Goal: Task Accomplishment & Management: Manage account settings

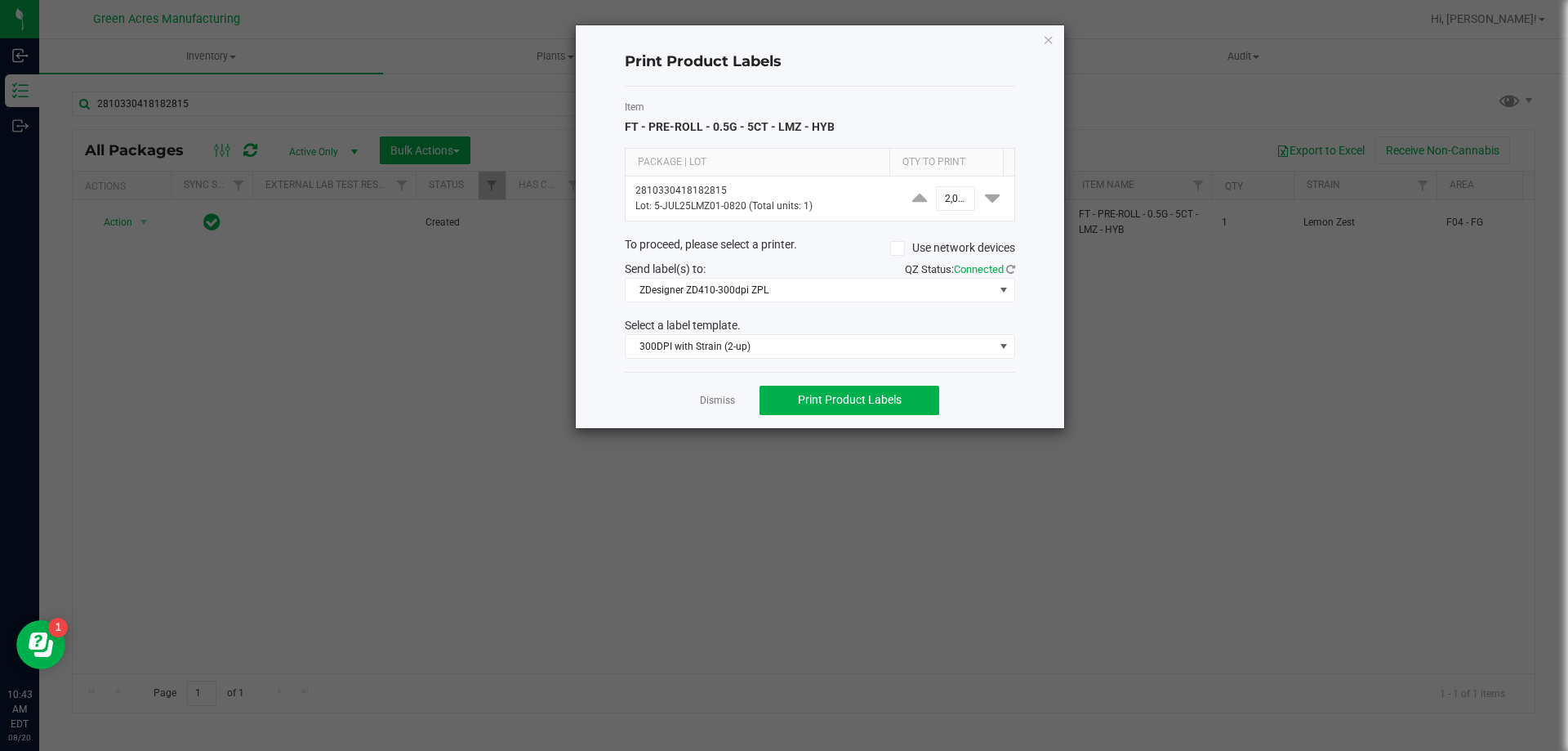
click at [703, 397] on link "Dismiss" at bounding box center [718, 401] width 35 height 14
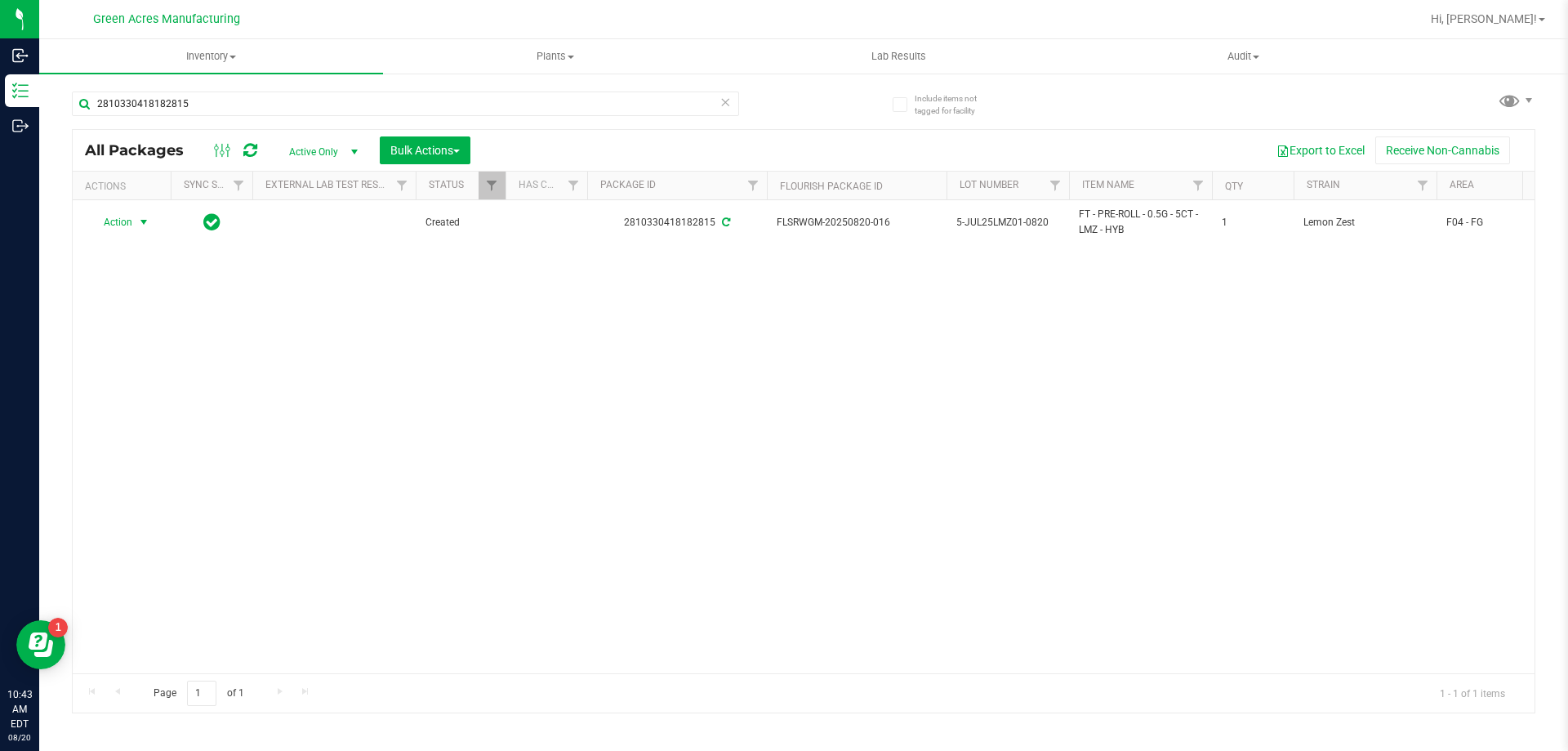
click at [724, 103] on icon at bounding box center [725, 101] width 12 height 20
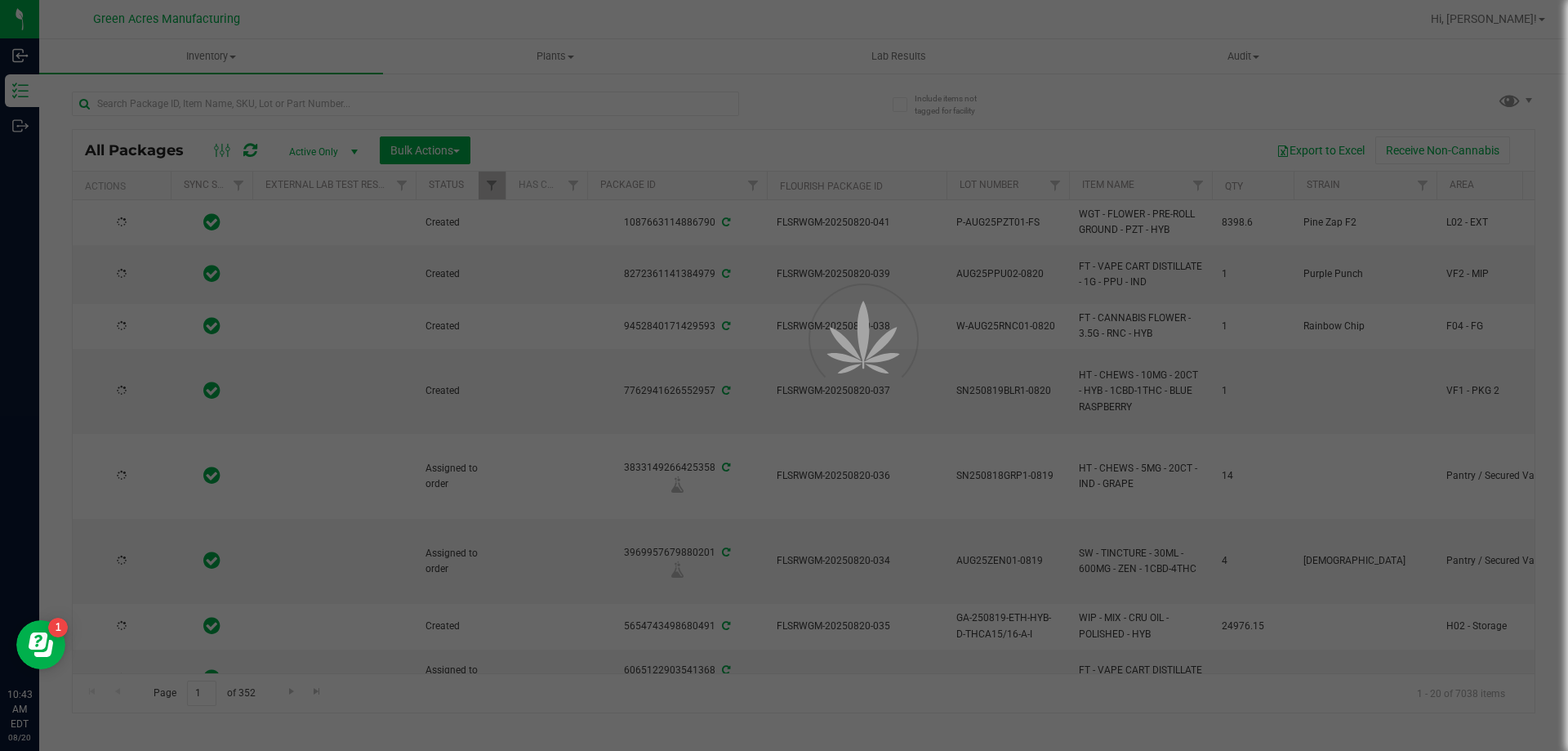
type input "[DATE]"
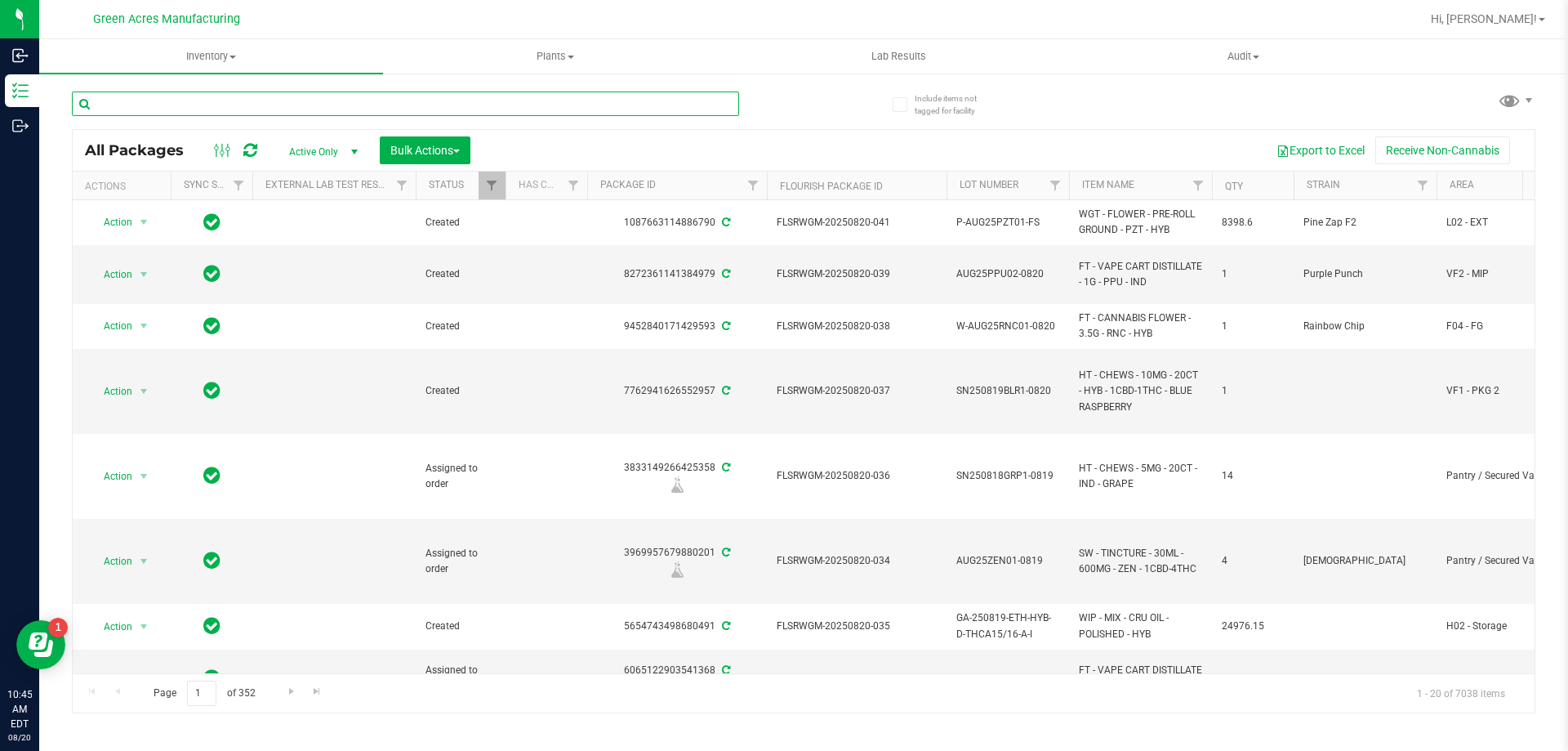
click at [696, 106] on input "text" at bounding box center [406, 103] width 667 height 24
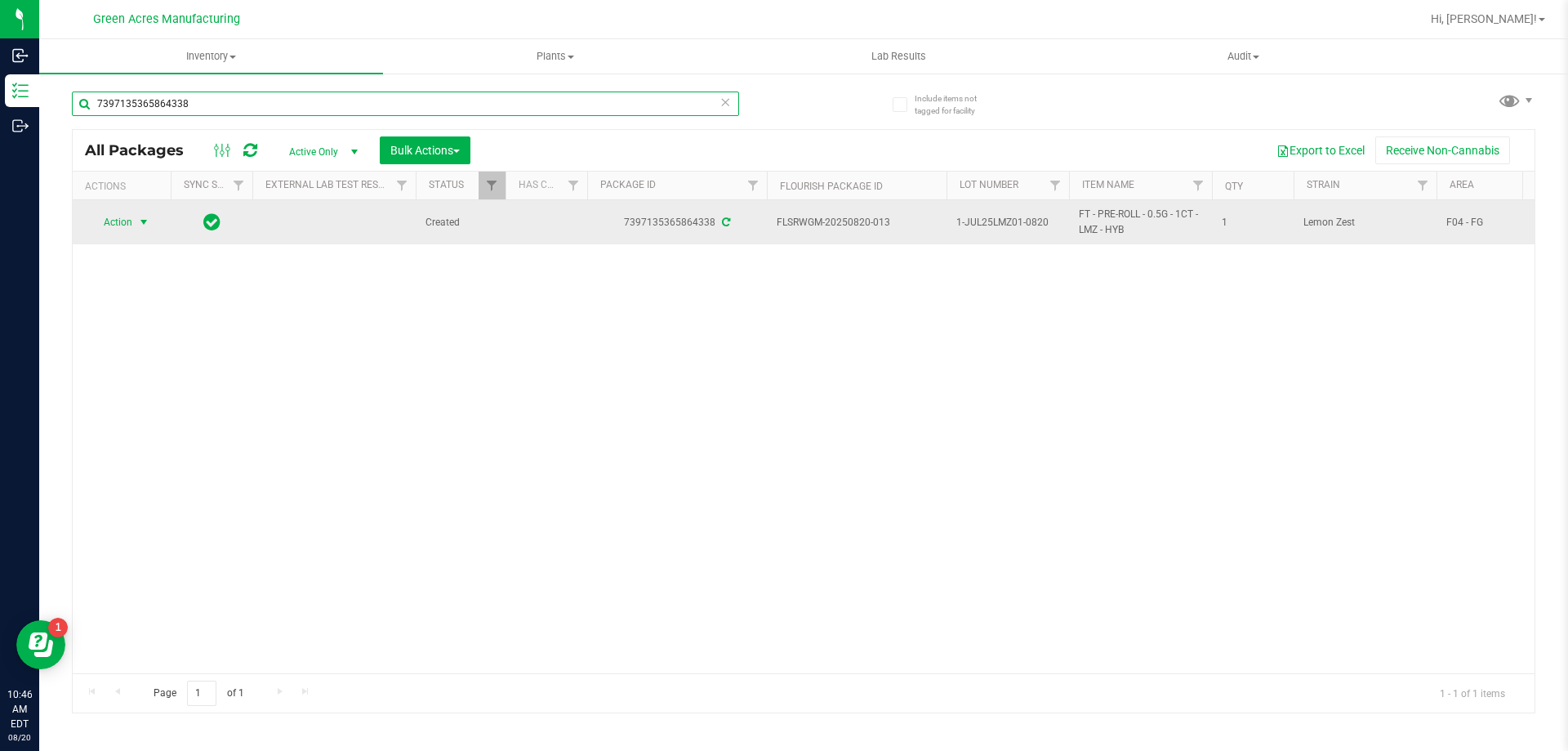
type input "7397135365864338"
click at [122, 223] on span "Action" at bounding box center [110, 221] width 44 height 22
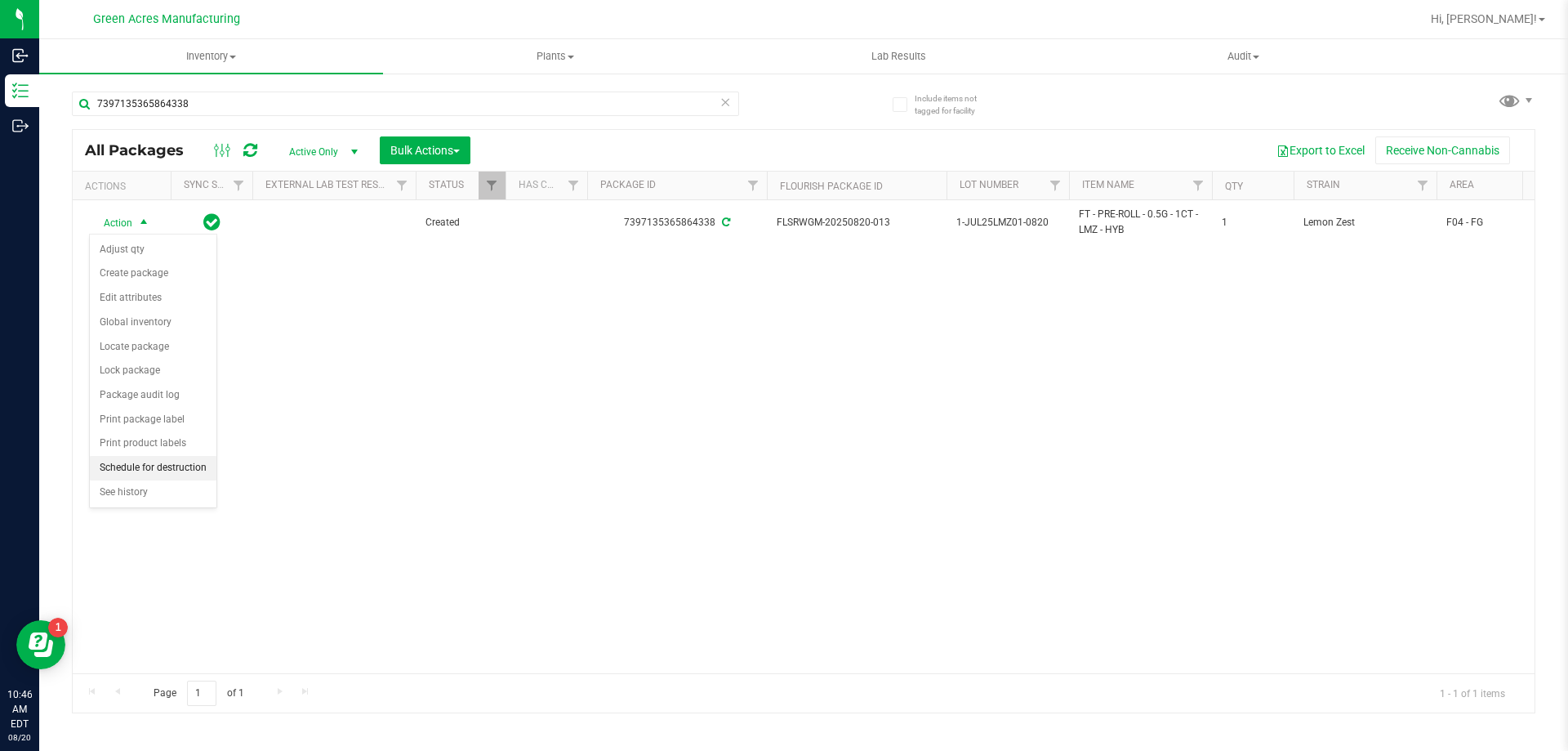
click at [183, 476] on li "Schedule for destruction" at bounding box center [153, 467] width 127 height 24
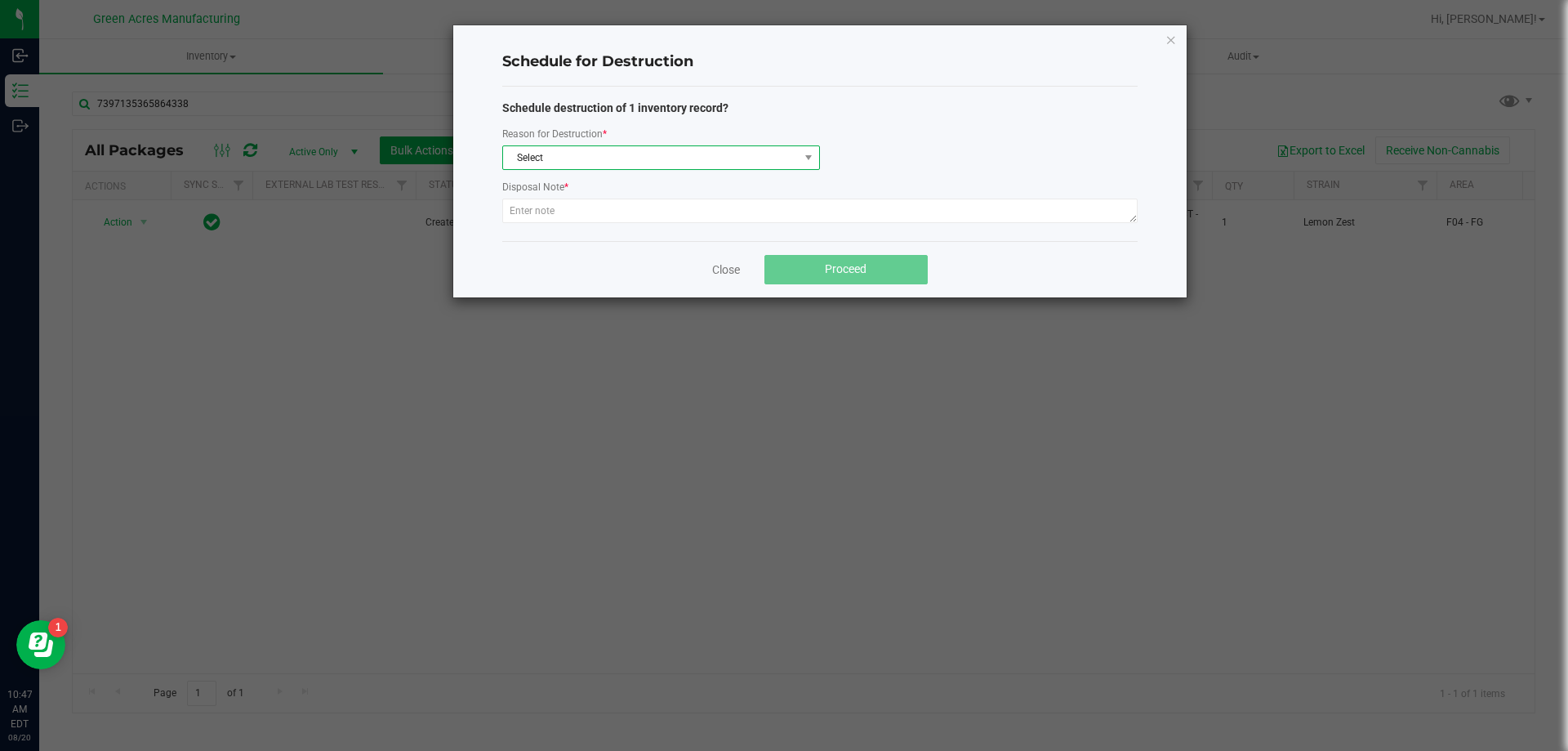
click at [710, 158] on span "Select" at bounding box center [650, 157] width 295 height 22
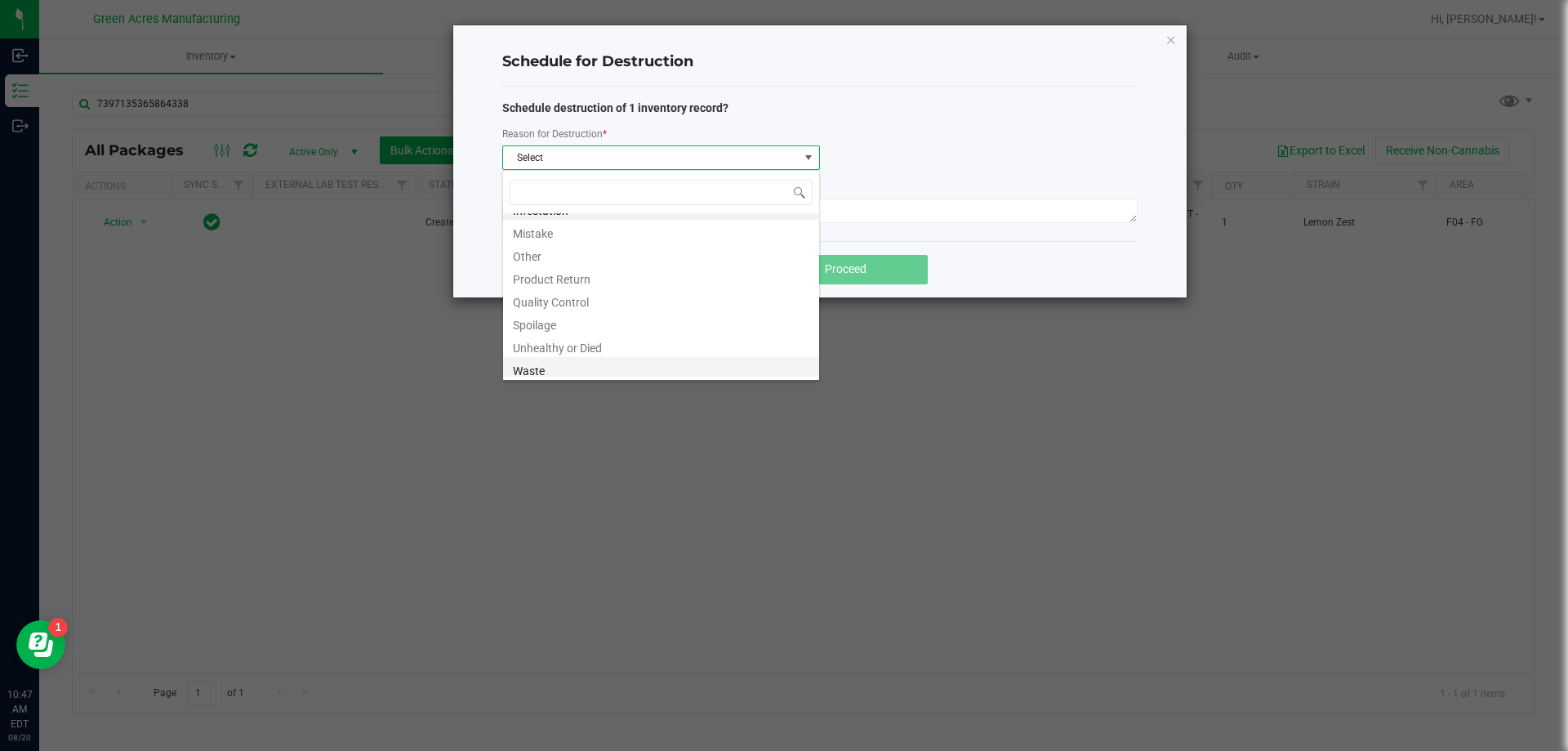
scroll to position [20, 0]
click at [573, 375] on li "Waste" at bounding box center [661, 365] width 316 height 22
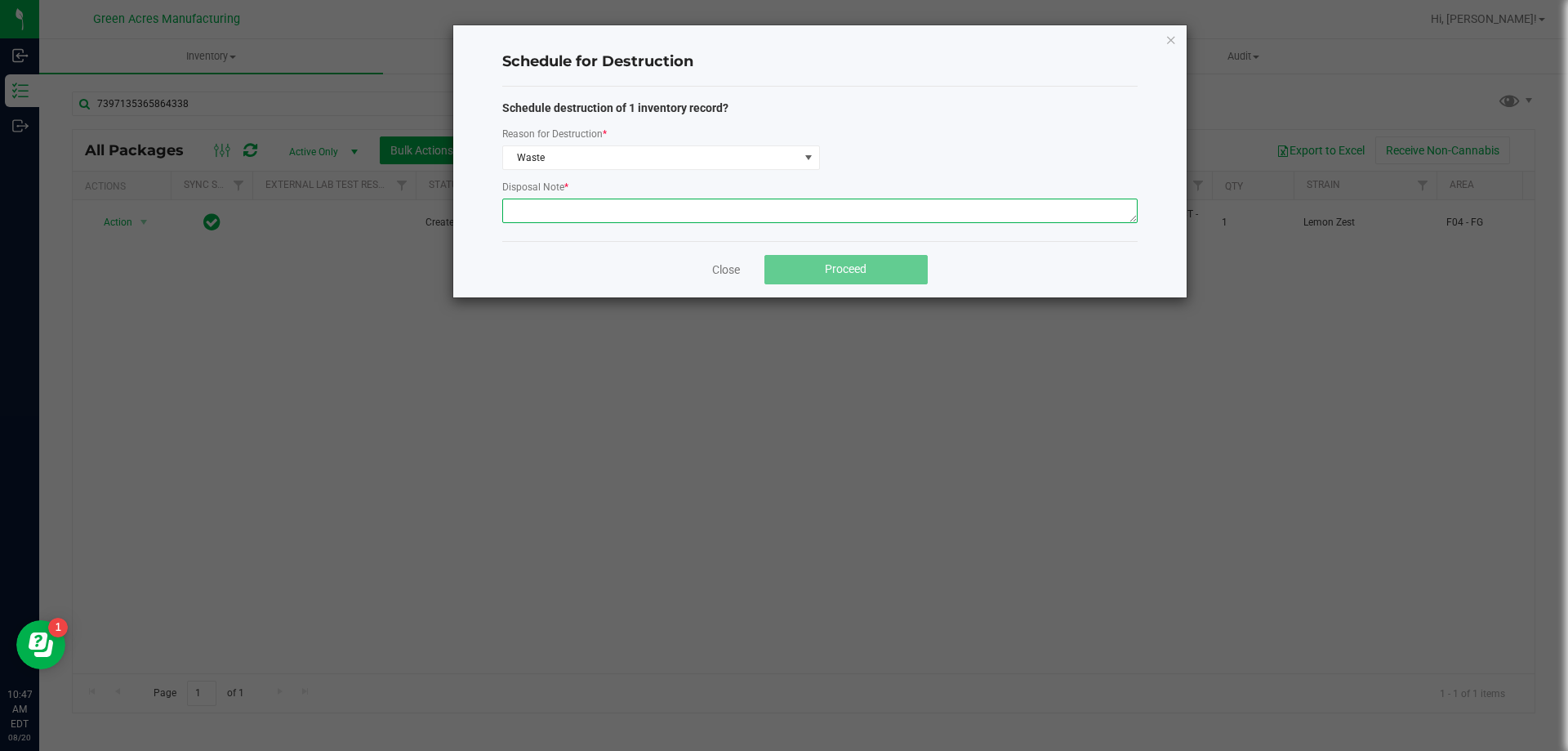
click at [562, 217] on textarea at bounding box center [820, 211] width 636 height 24
paste textarea "WASTE FROM ROLLMASTER PRODUCTION/PACKING PROCESS"
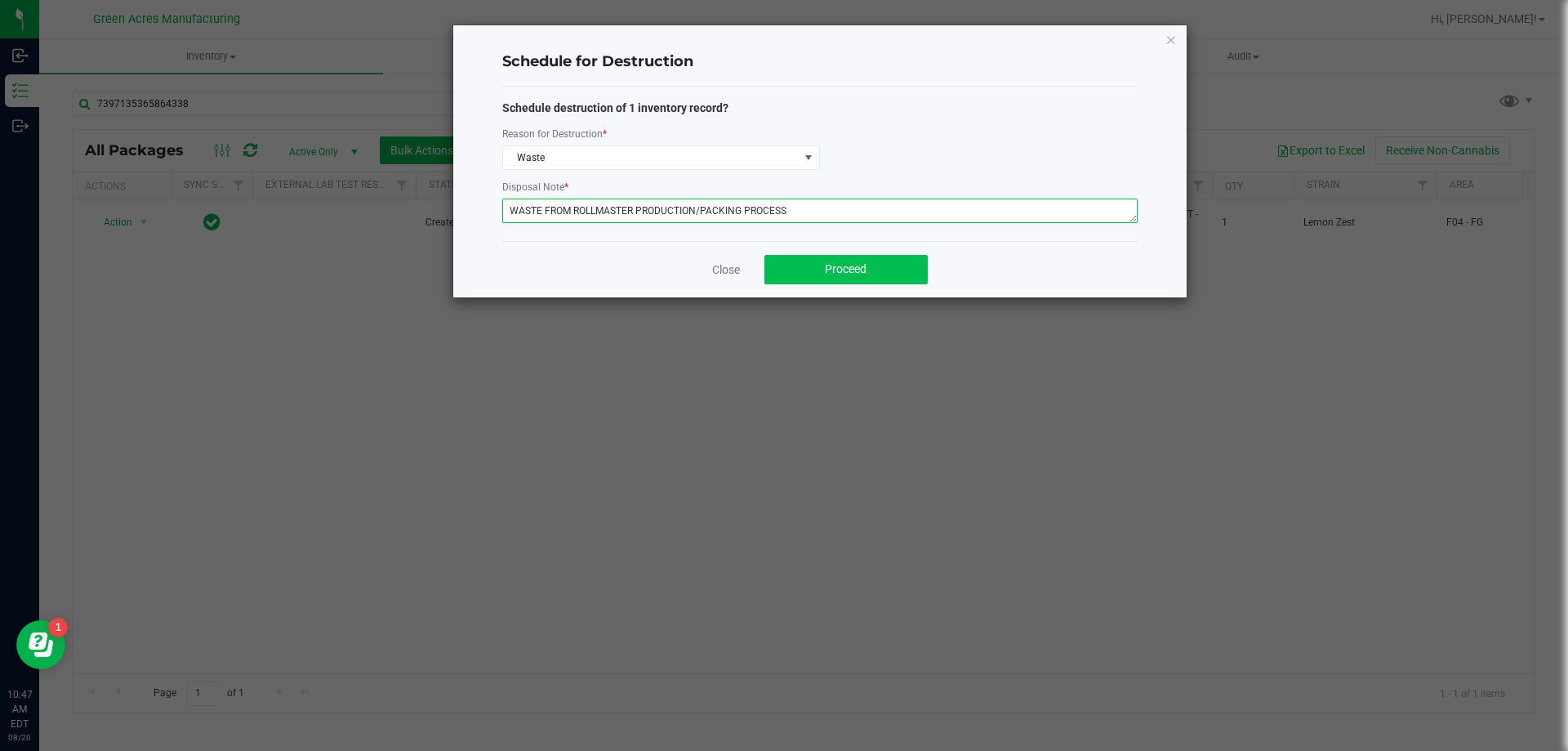
type textarea "WASTE FROM ROLLMASTER PRODUCTION/PACKING PROCESS"
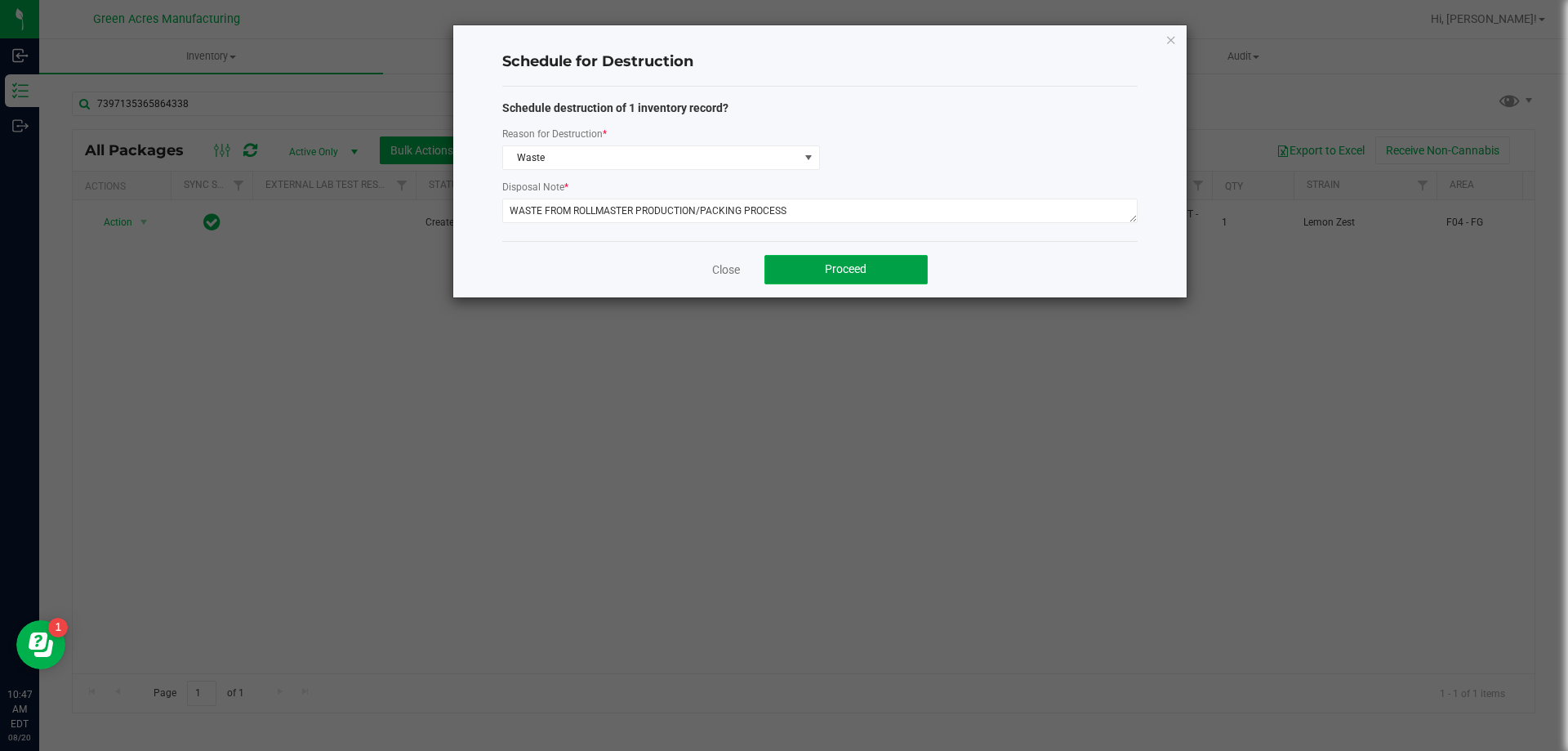
click at [883, 263] on button "Proceed" at bounding box center [846, 269] width 164 height 29
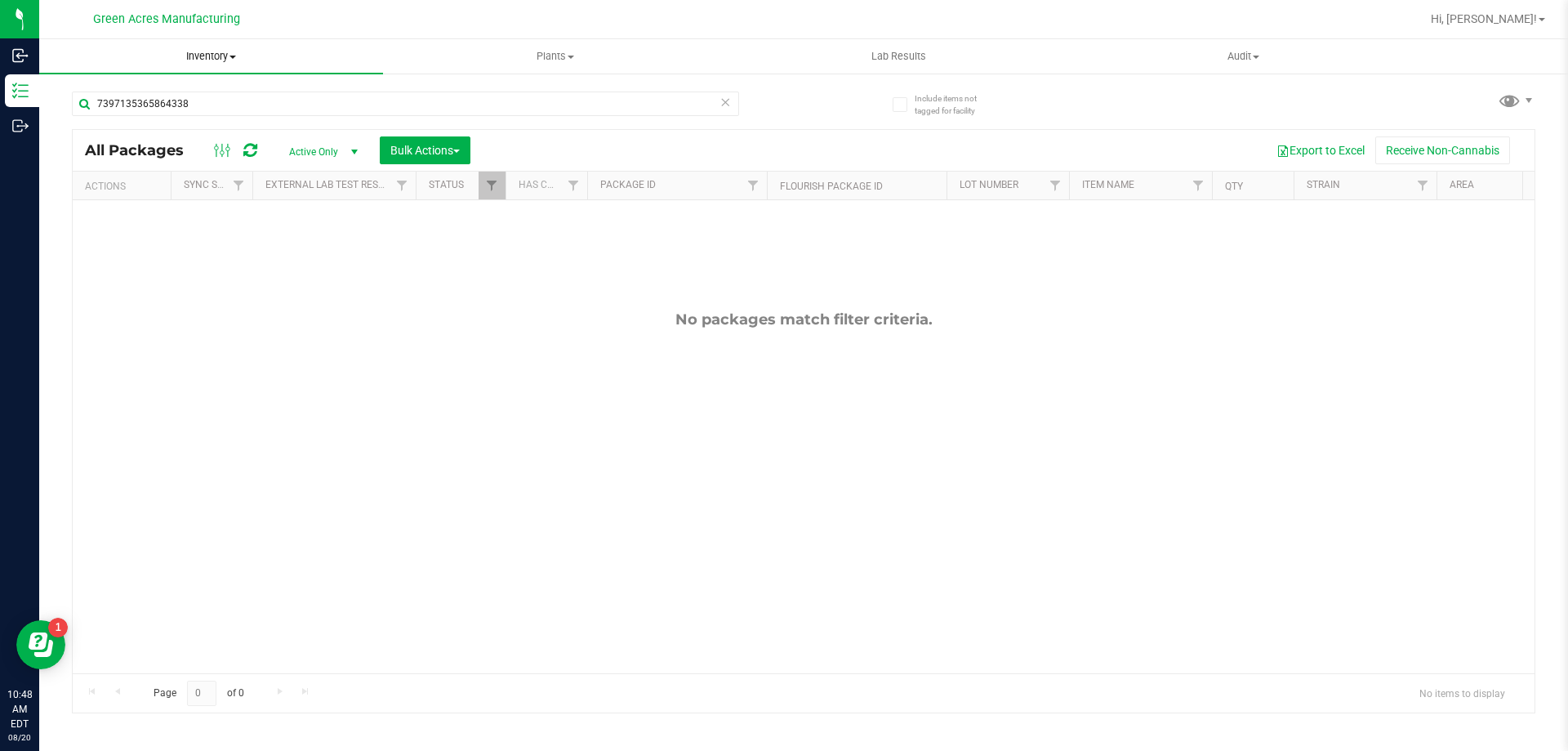
click at [231, 56] on span at bounding box center [232, 57] width 7 height 3
click at [182, 199] on span "From bill of materials" at bounding box center [113, 196] width 148 height 14
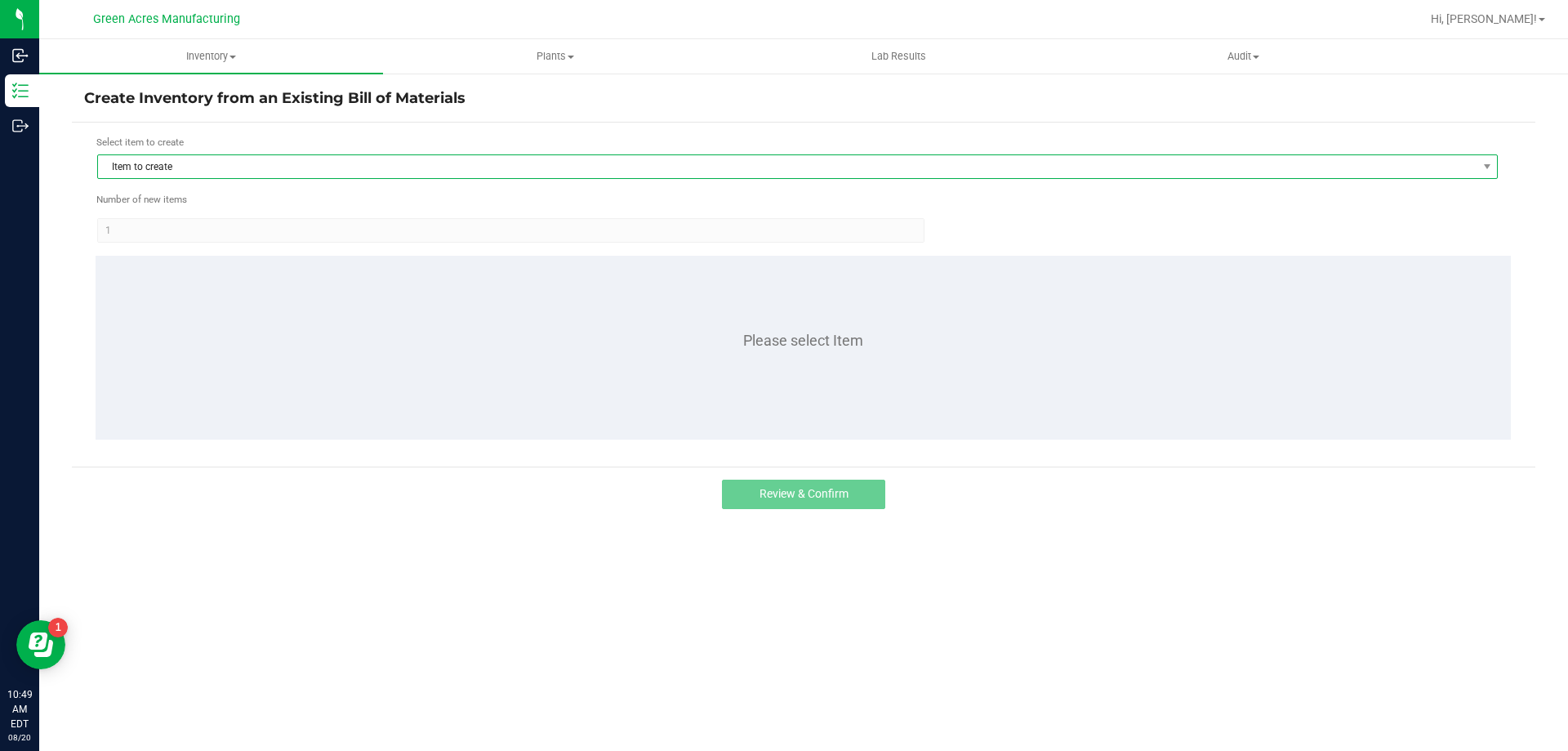
click at [483, 164] on span "Item to create" at bounding box center [788, 166] width 1379 height 22
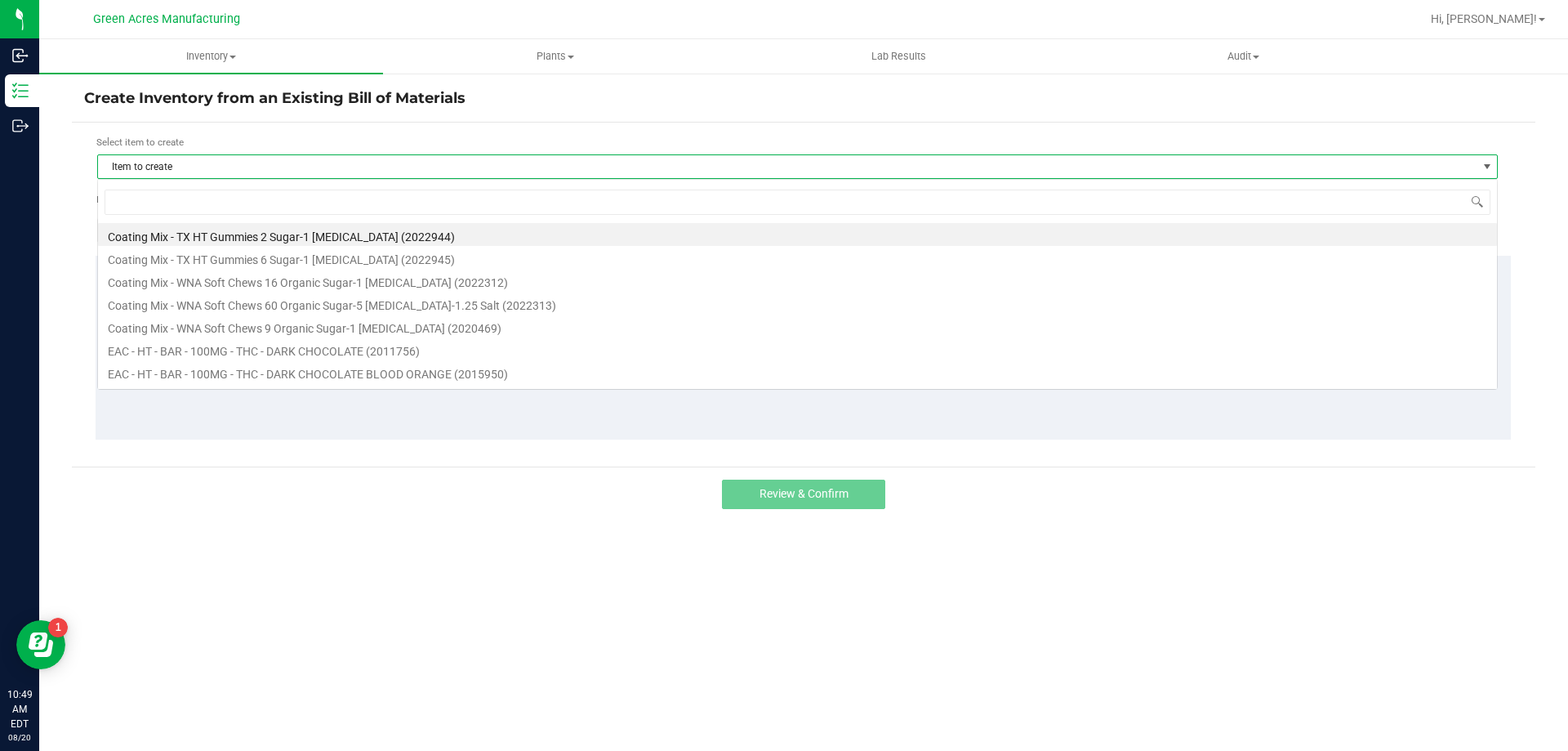
scroll to position [24, 1401]
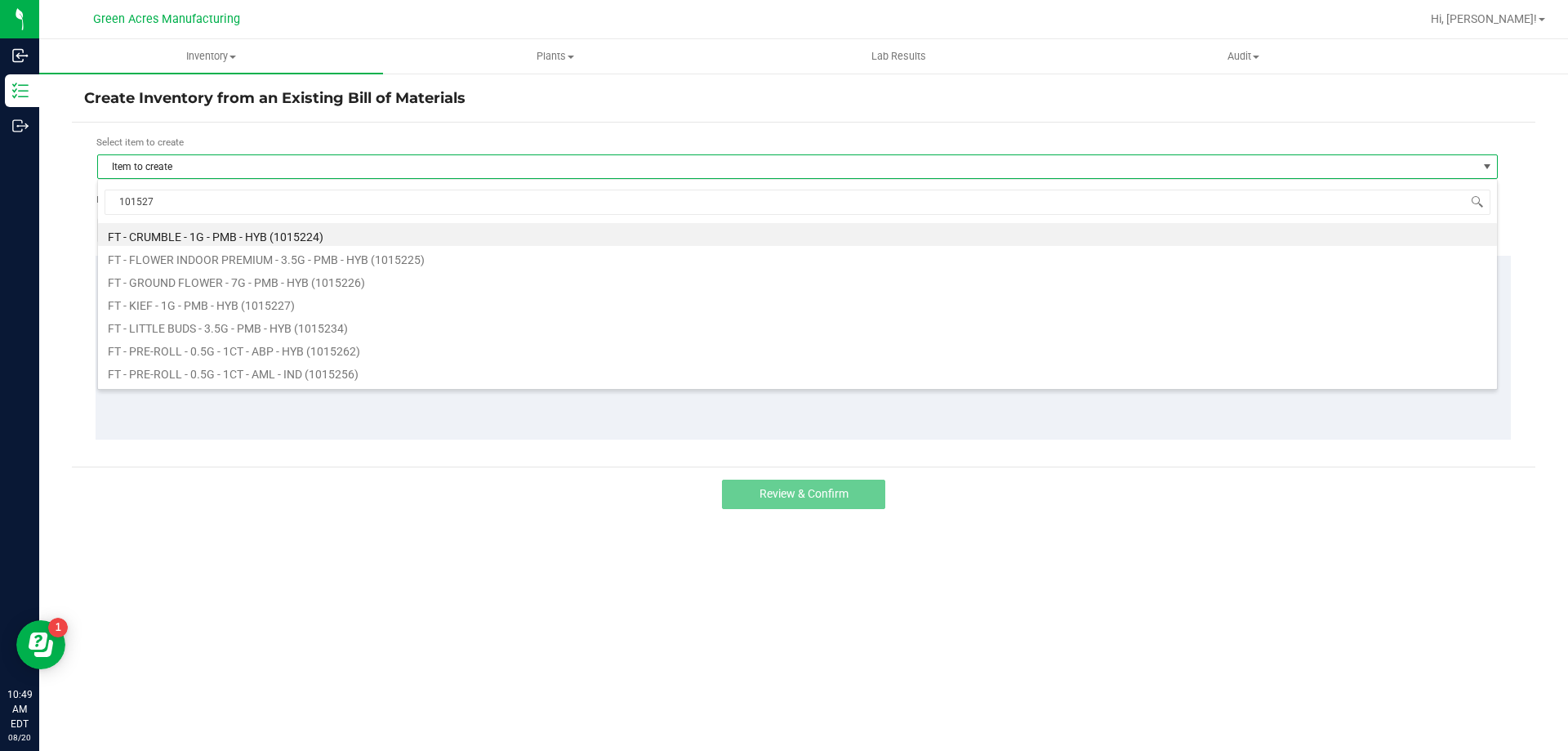
type input "1015271"
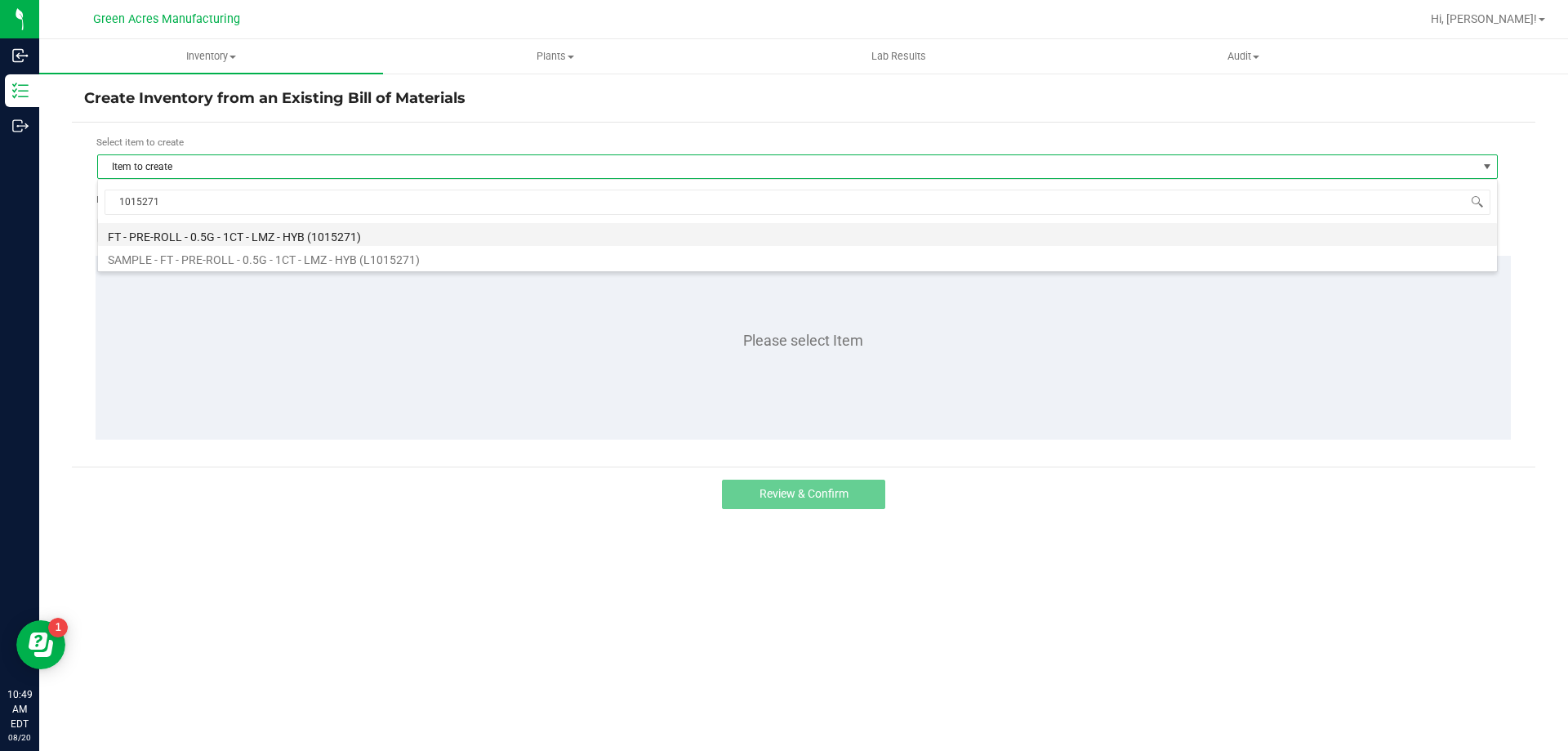
click at [409, 240] on li "FT - PRE-ROLL - 0.5G - 1CT - LMZ - HYB (1015271)" at bounding box center [798, 234] width 1399 height 22
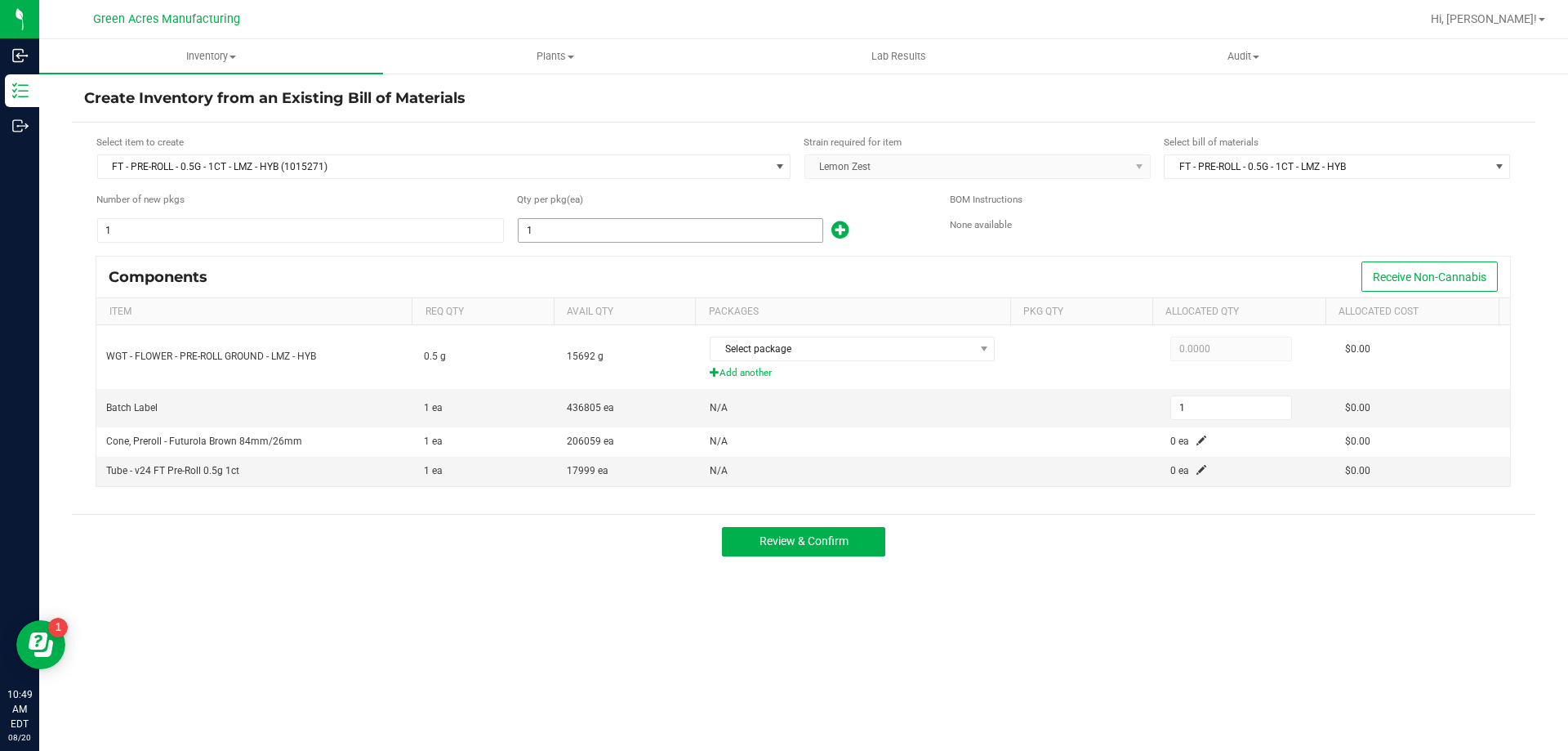
click at [637, 239] on input "1" at bounding box center [671, 230] width 304 height 22
type input "19"
type input "198"
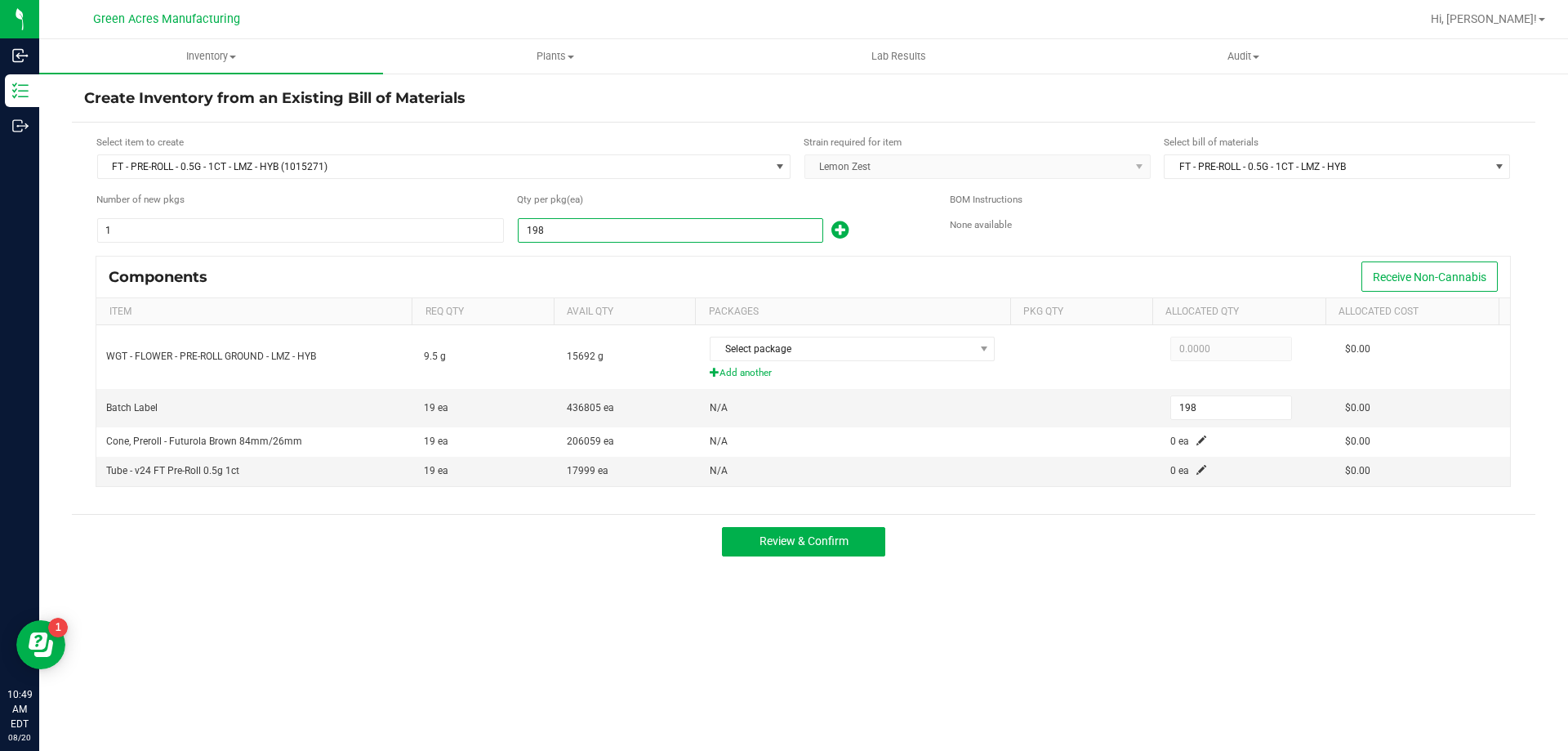
type input "1988"
type input "1,988"
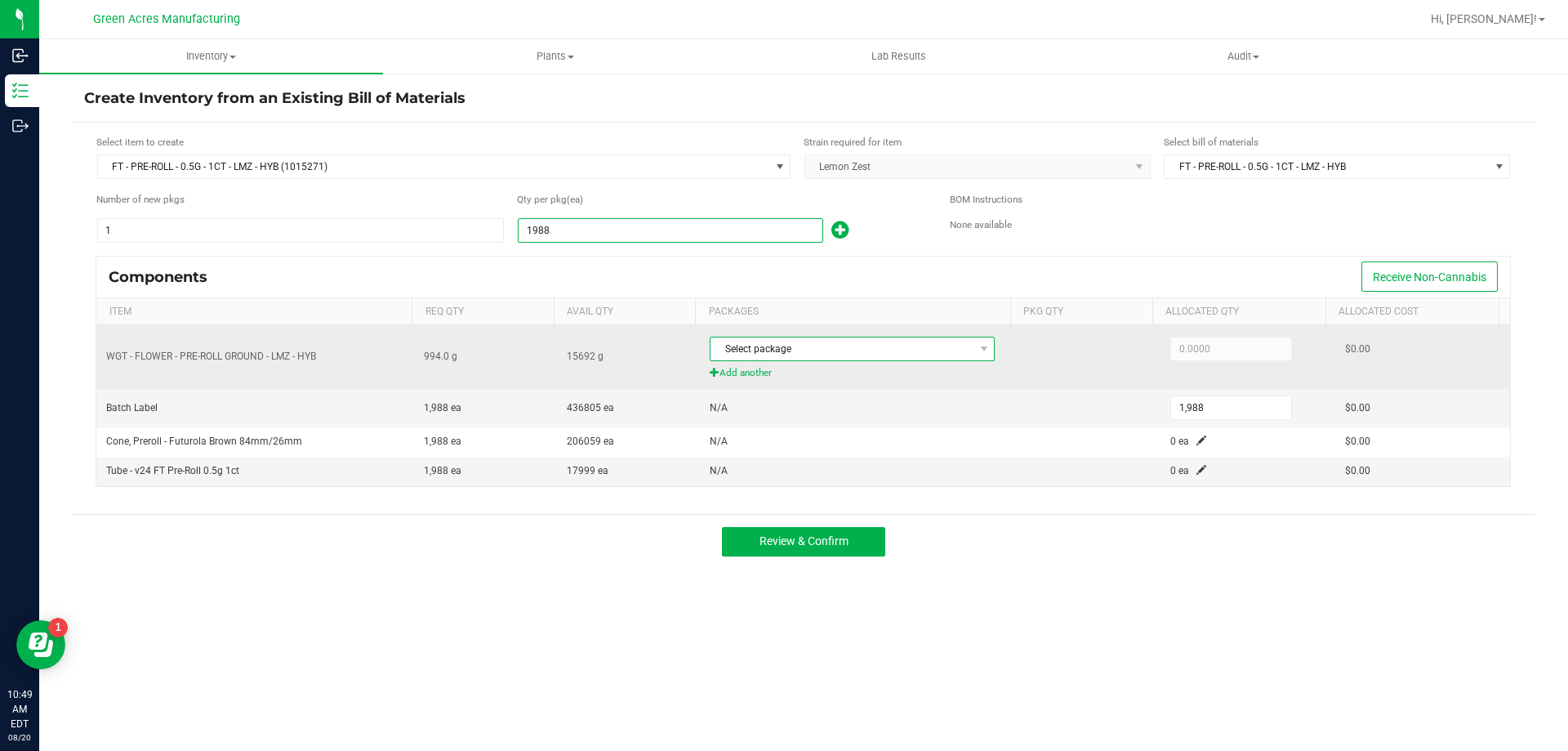
type input "1,988"
click at [960, 358] on span "Select package" at bounding box center [843, 348] width 263 height 22
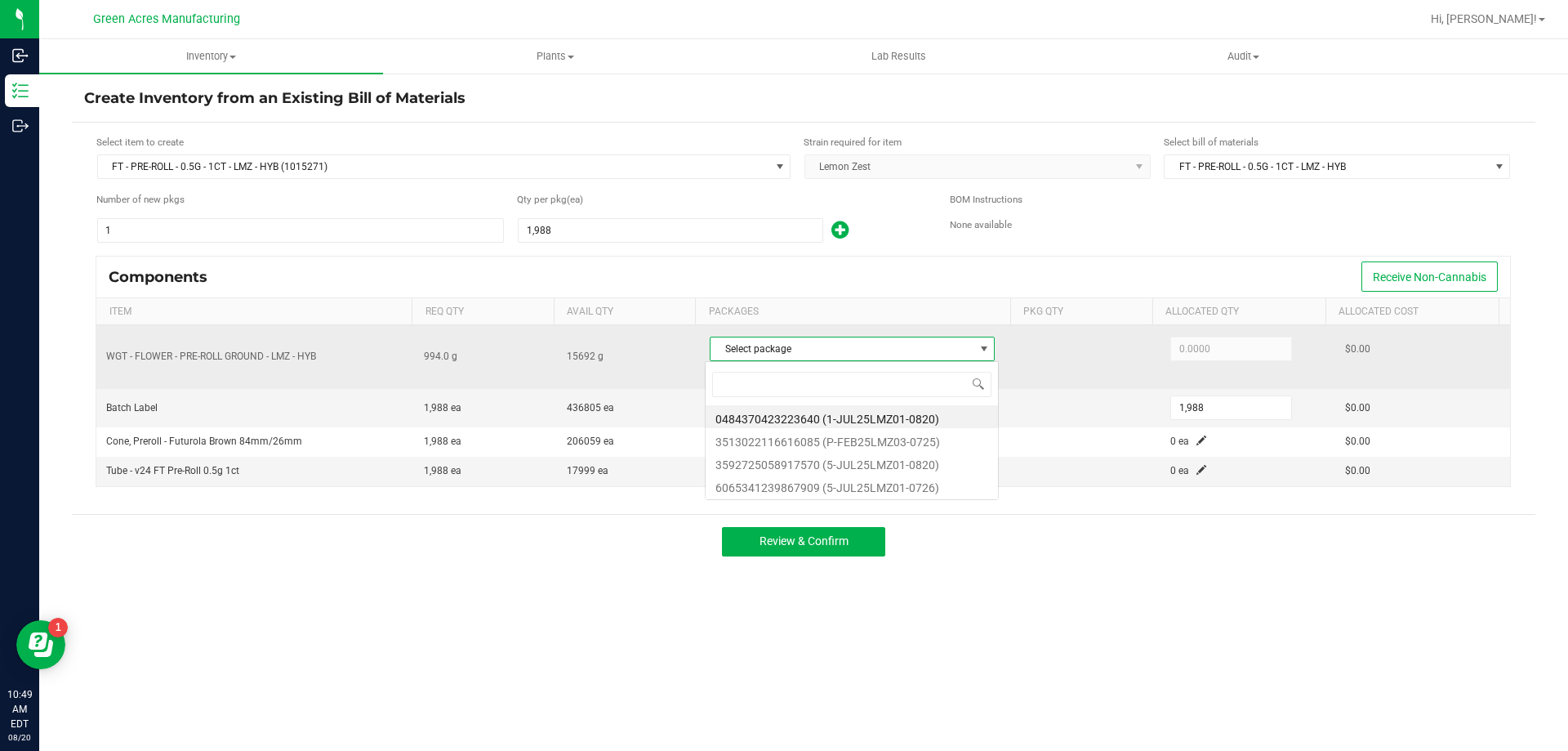
scroll to position [24, 282]
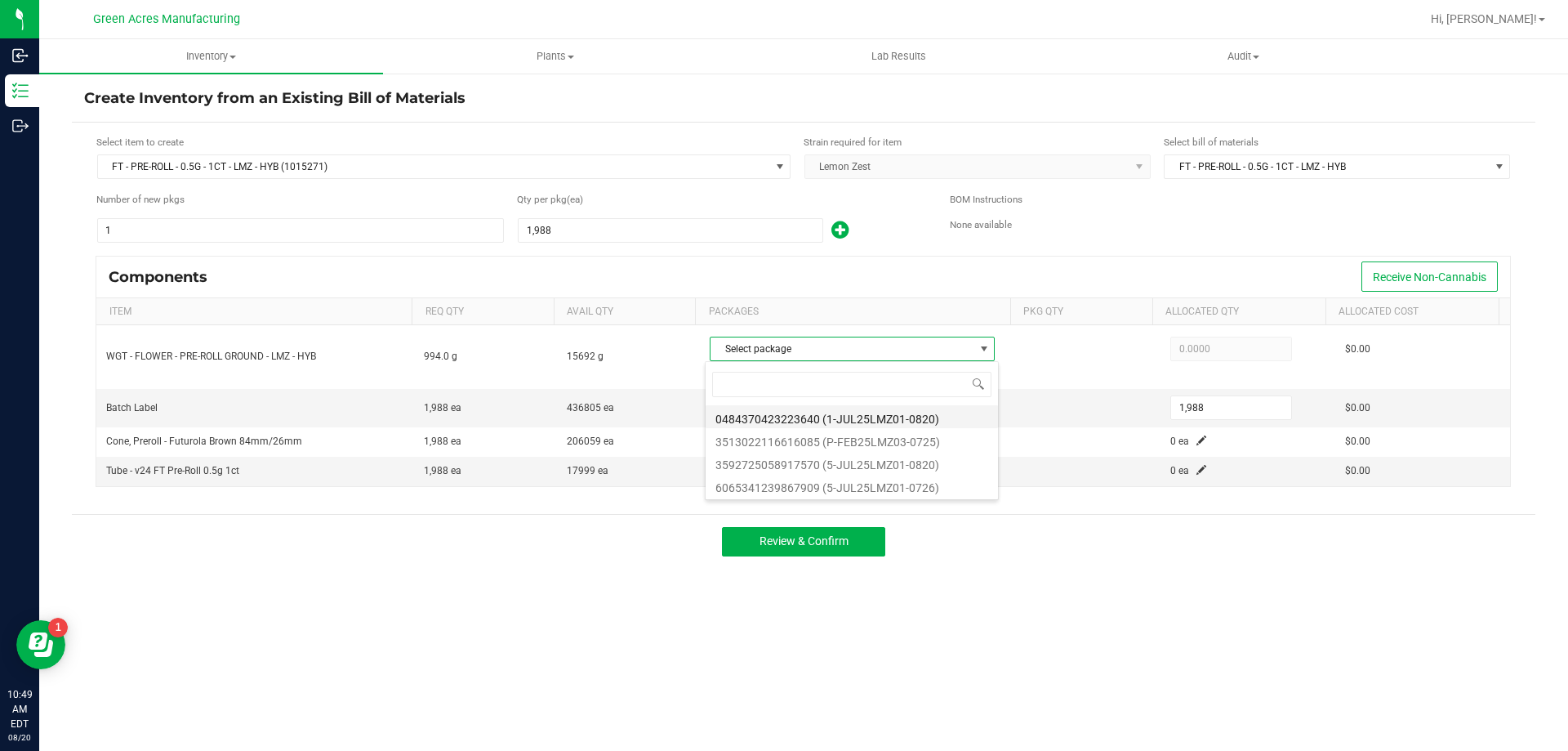
click at [952, 424] on li "0484370423223640 (1-JUL25LMZ01-0820)" at bounding box center [852, 416] width 293 height 22
type input "994.0000"
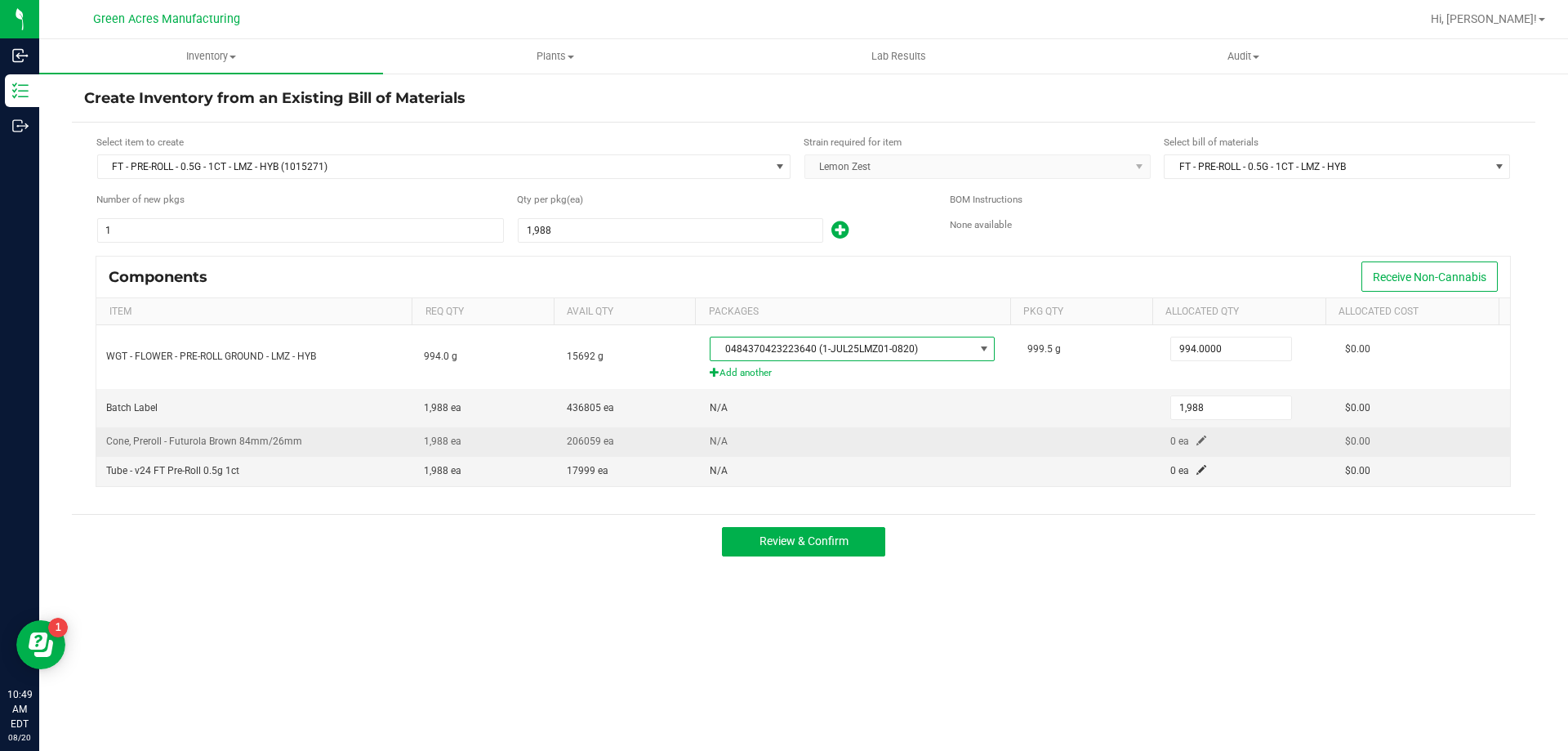
click at [1196, 439] on span at bounding box center [1201, 441] width 10 height 10
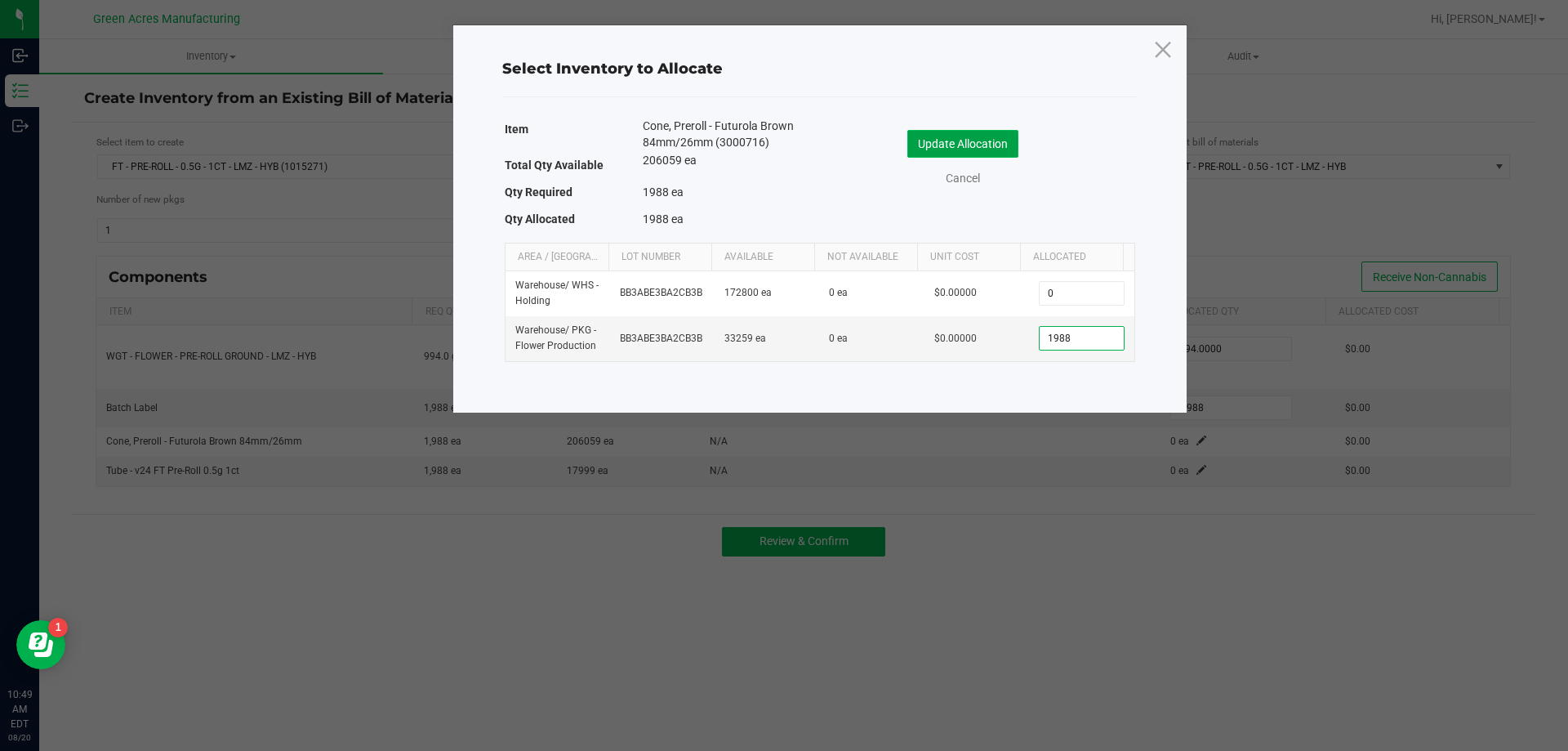
type input "1,988"
click at [954, 143] on button "Update Allocation" at bounding box center [963, 143] width 111 height 27
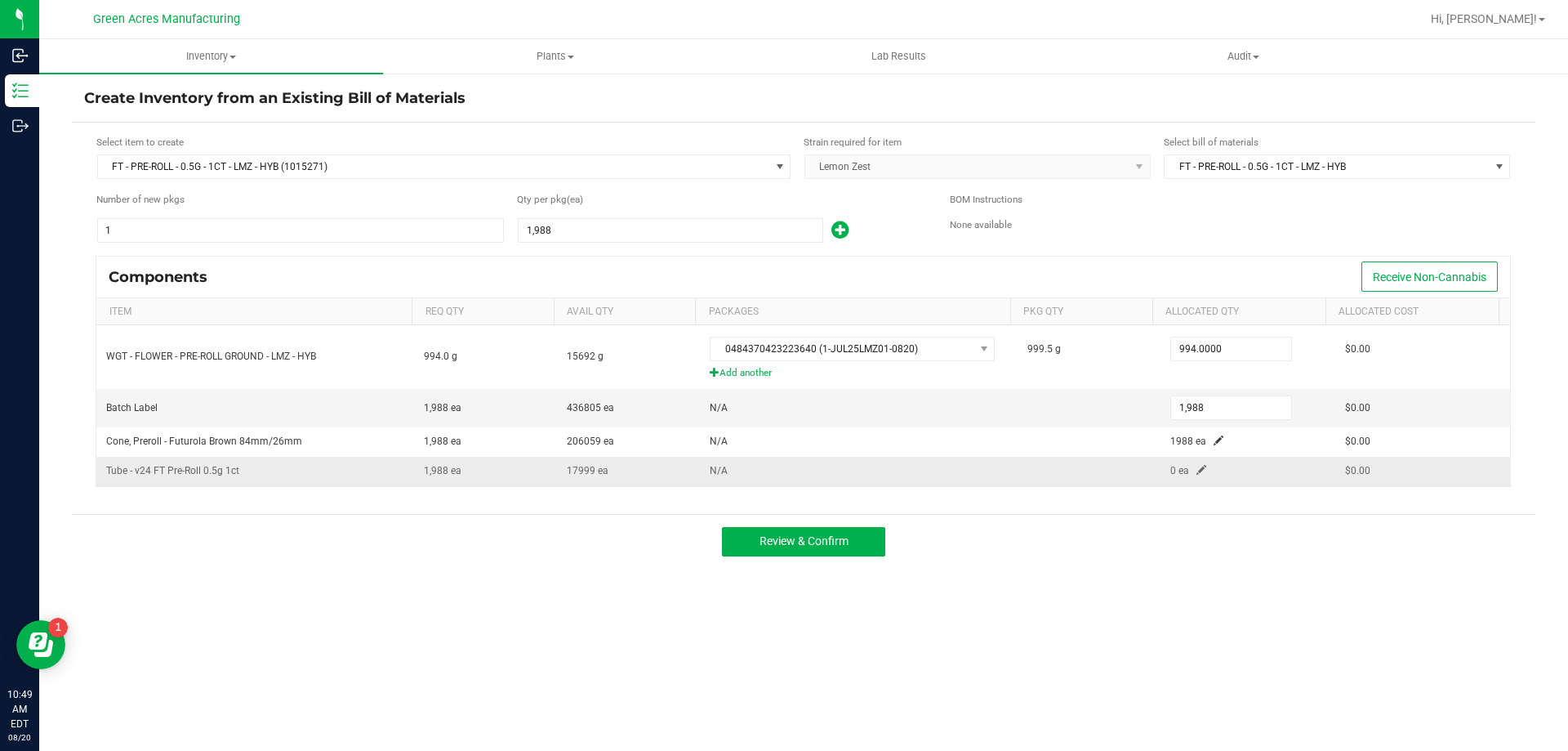
click at [1196, 473] on span at bounding box center [1201, 470] width 10 height 10
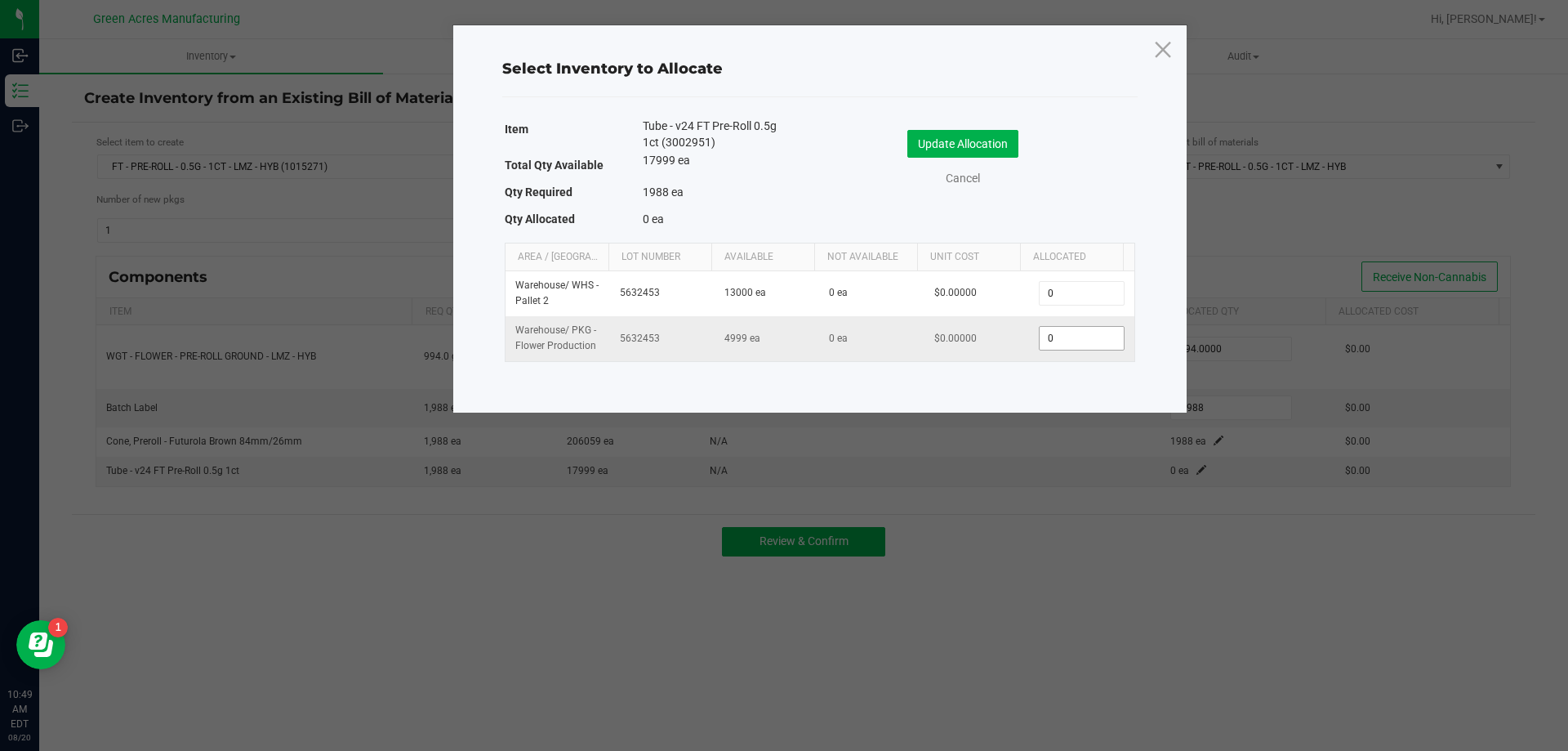
click at [1065, 345] on input "0" at bounding box center [1080, 337] width 83 height 22
type input "1,988"
click at [968, 147] on button "Update Allocation" at bounding box center [963, 143] width 111 height 27
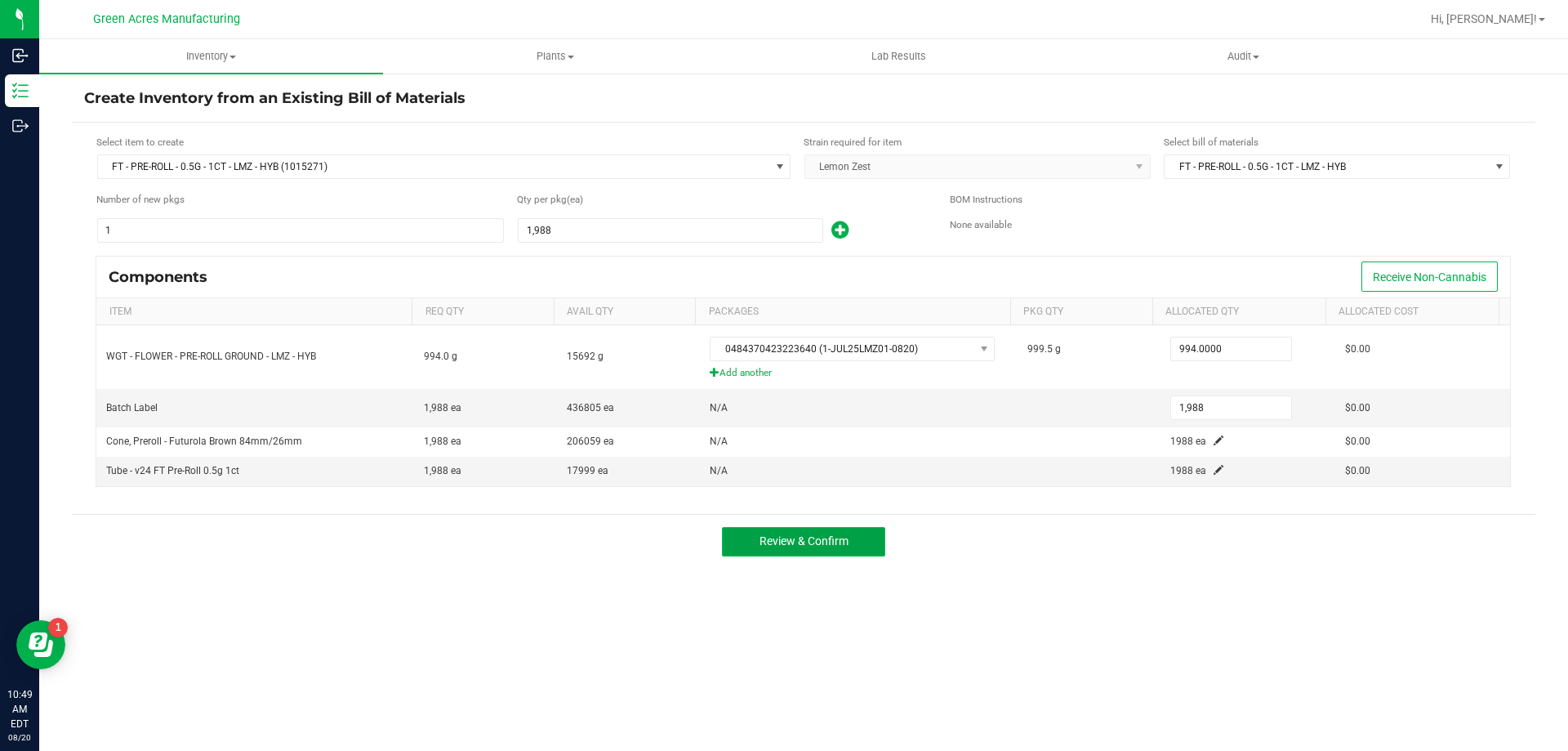
click at [825, 543] on span "Review & Confirm" at bounding box center [804, 540] width 89 height 13
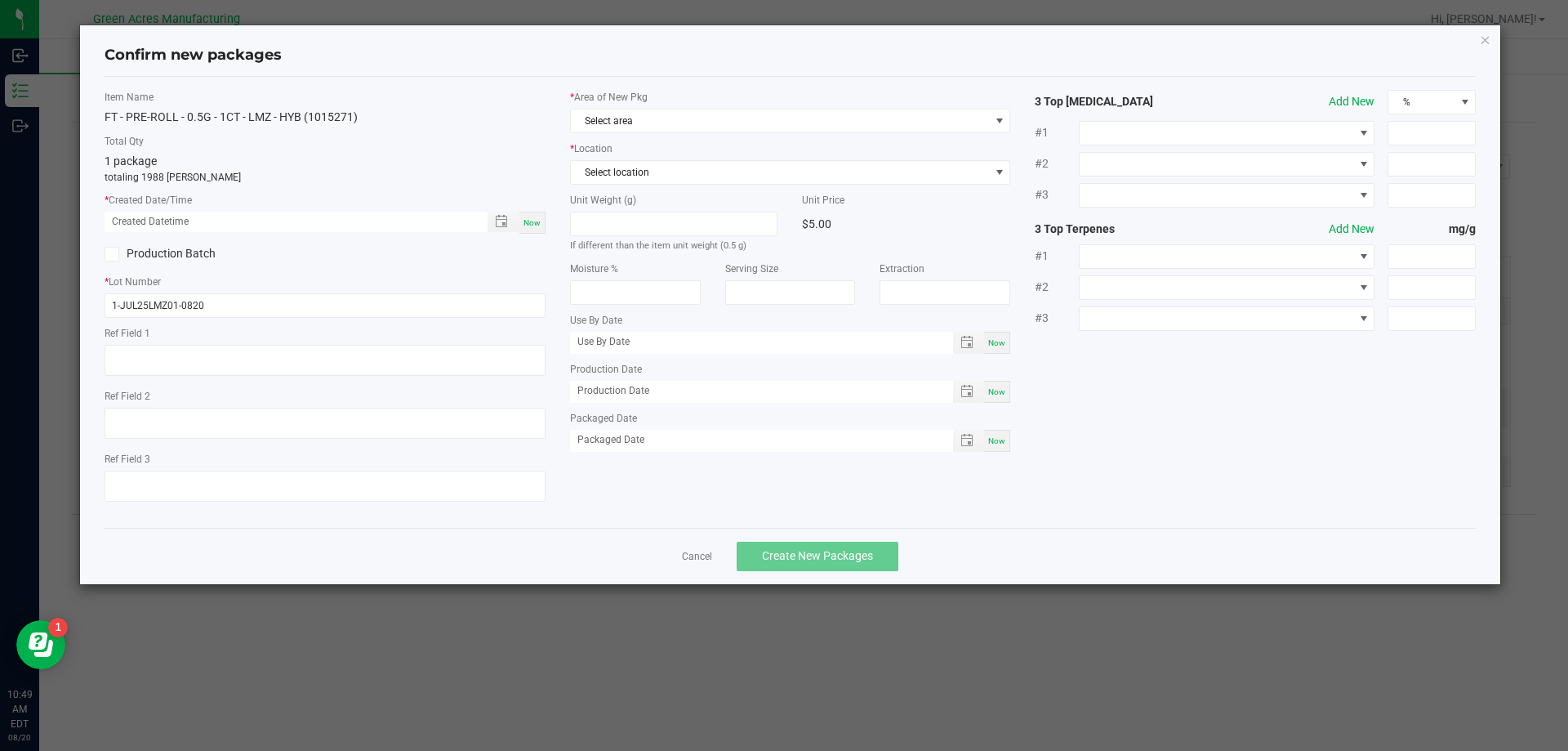
click at [546, 221] on div "Item Name FT - PRE-ROLL - 0.5G - 1CT - LMZ - HYB (1015271) Total Qty 1 package …" at bounding box center [326, 302] width 466 height 425
click at [544, 221] on div "Now" at bounding box center [532, 222] width 26 height 22
type input "[DATE] 10:49 AM"
click at [713, 121] on span "Select area" at bounding box center [781, 120] width 419 height 22
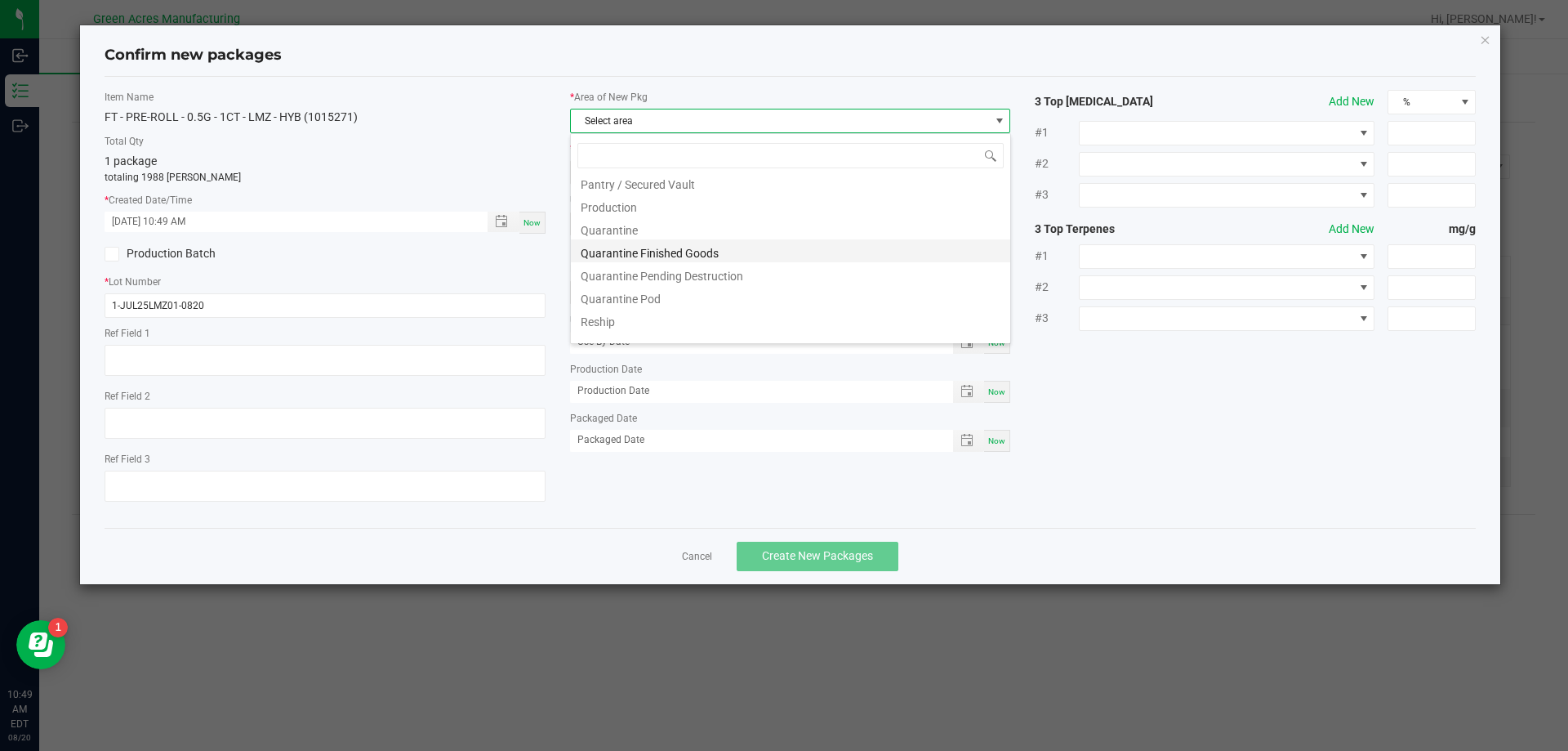
scroll to position [491, 0]
click at [595, 178] on li "Pantry / Secured Vault" at bounding box center [791, 178] width 440 height 22
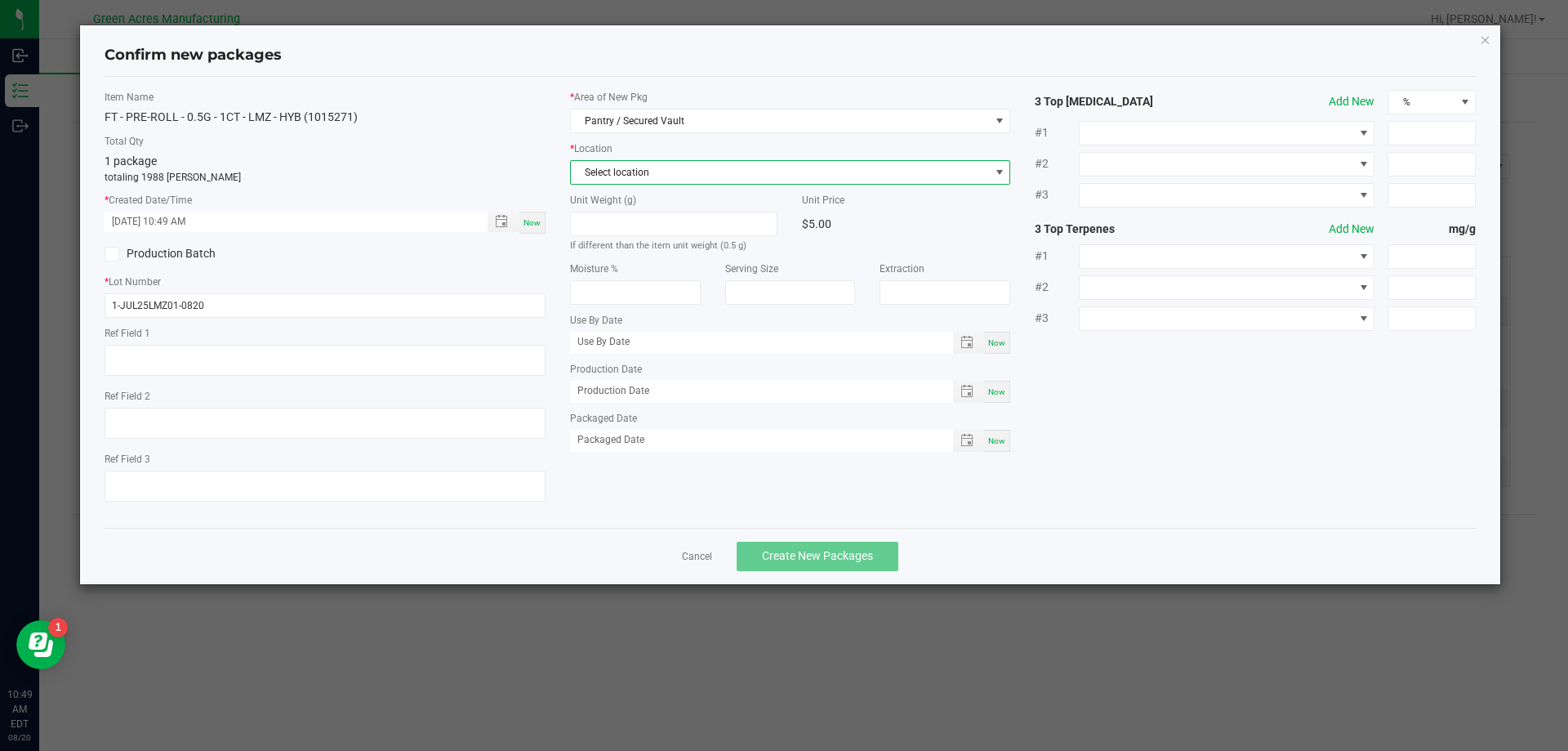
click at [648, 163] on span "Select location" at bounding box center [781, 172] width 419 height 22
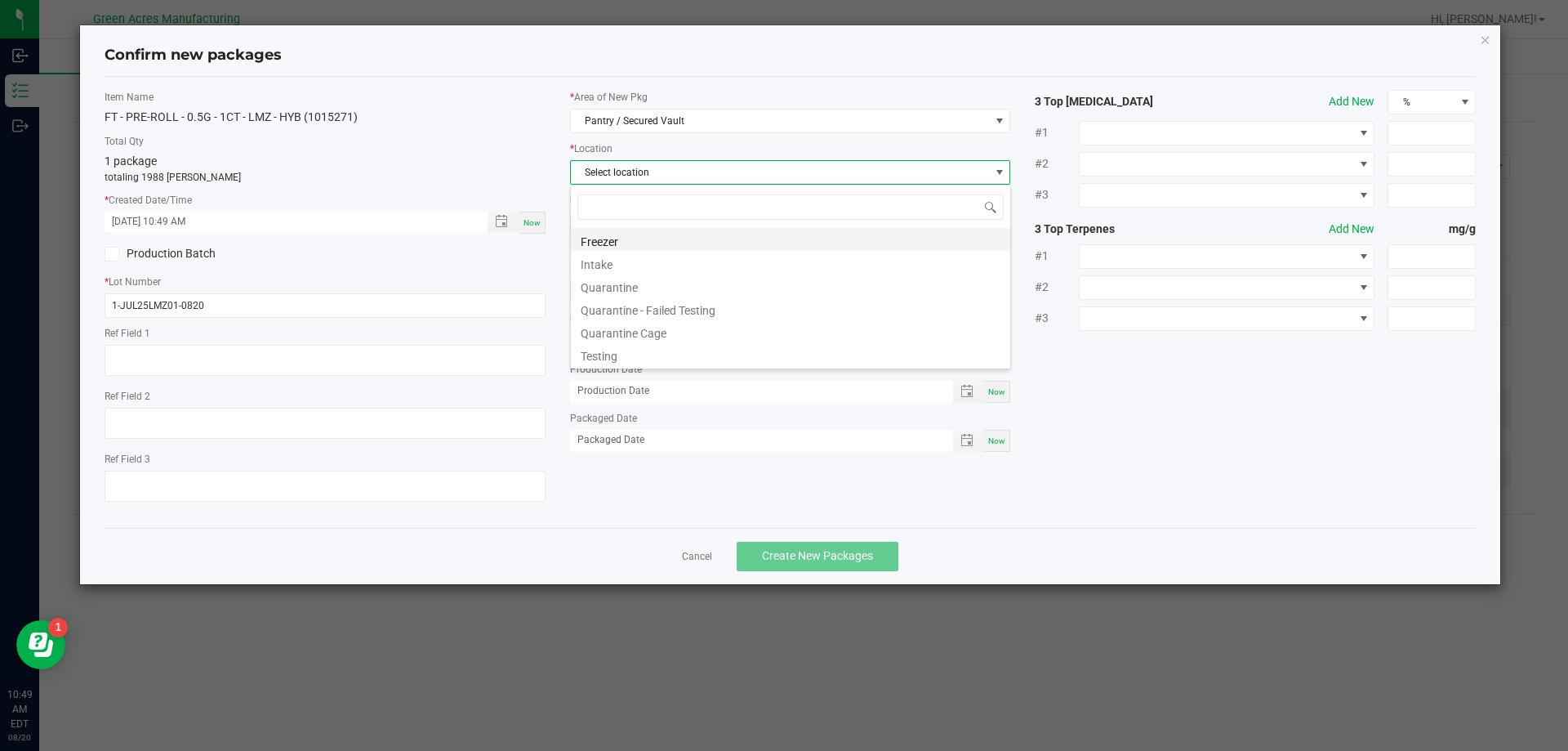
scroll to position [24, 441]
click at [656, 259] on li "Intake" at bounding box center [791, 261] width 440 height 22
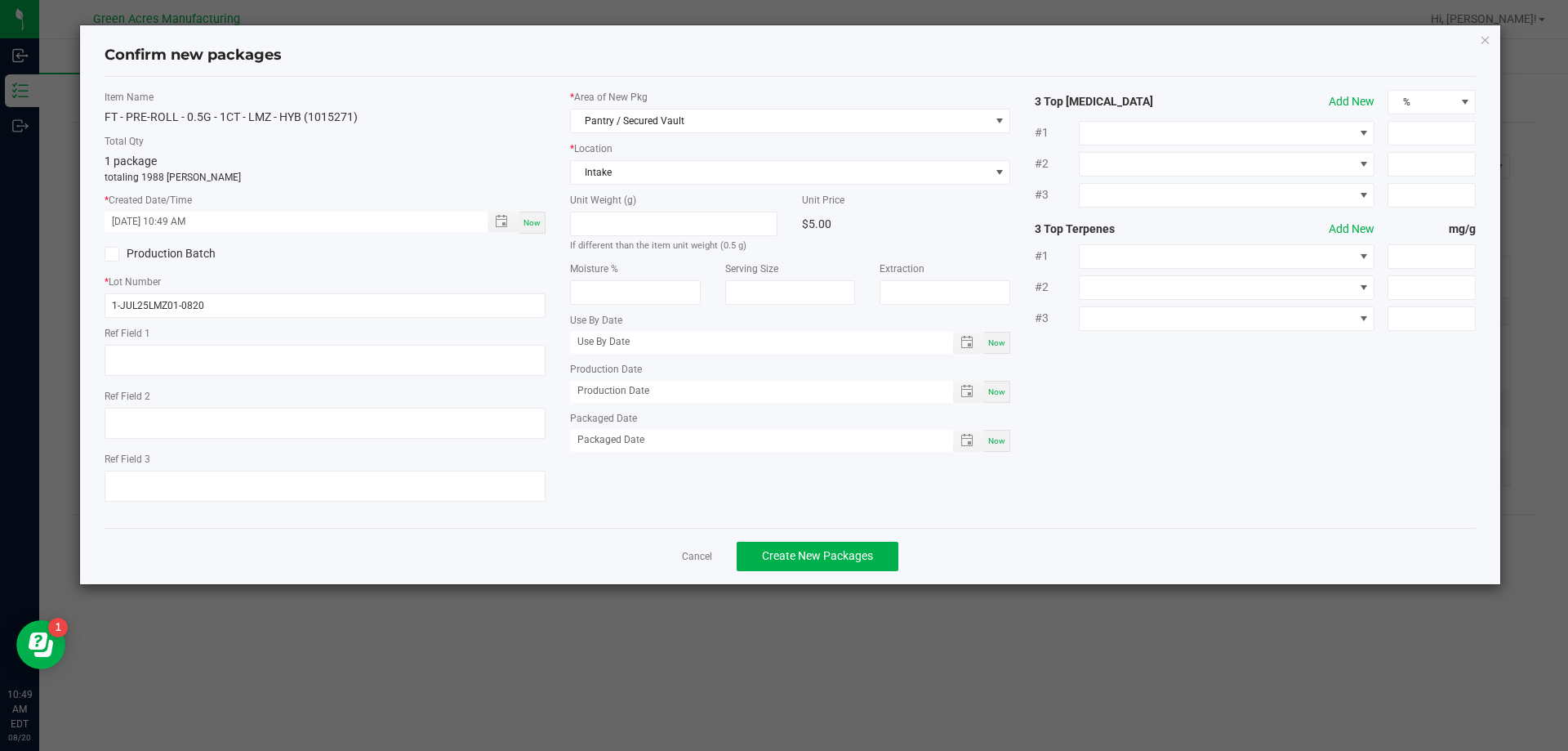
click at [837, 572] on div "Cancel Create New Packages" at bounding box center [790, 556] width 1372 height 57
click at [841, 562] on button "Create New Packages" at bounding box center [818, 556] width 162 height 29
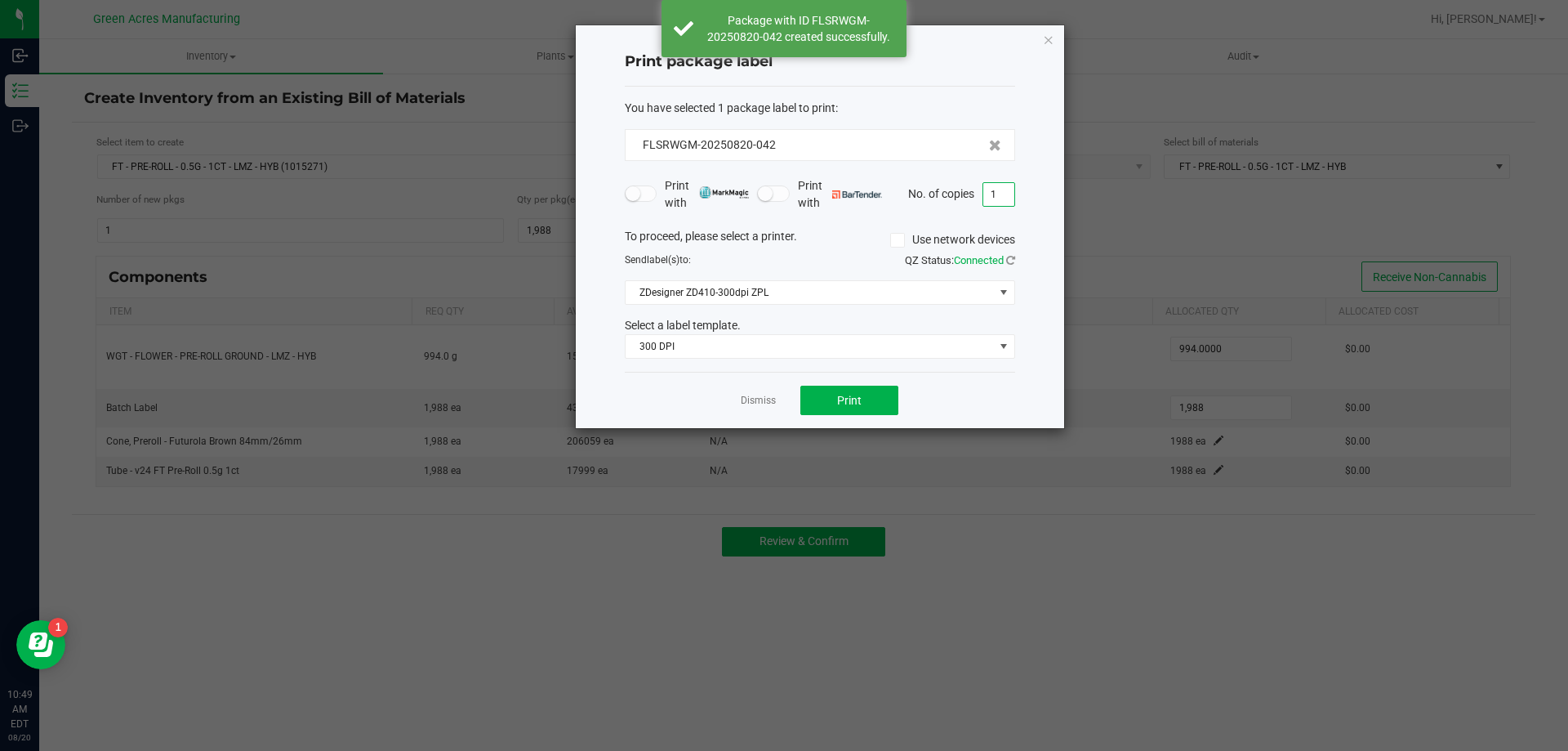
click at [1009, 188] on input "1" at bounding box center [1000, 194] width 31 height 22
type input "2"
click at [914, 164] on form "You have selected 1 package label to print : FLSRWGM-20250820-042 Print with Pr…" at bounding box center [820, 229] width 390 height 259
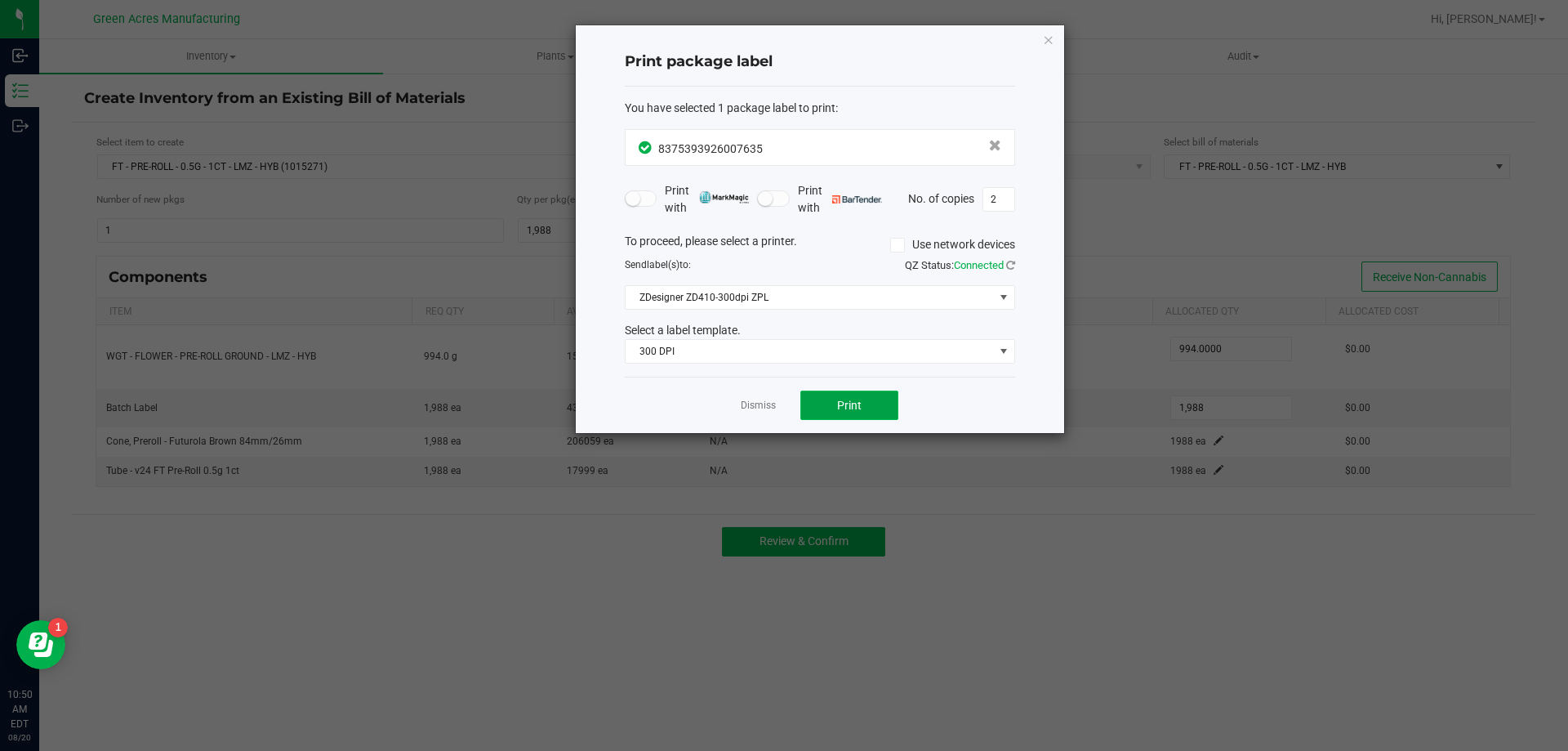
click at [848, 408] on span "Print" at bounding box center [849, 405] width 24 height 13
click at [754, 400] on link "Dismiss" at bounding box center [759, 406] width 35 height 14
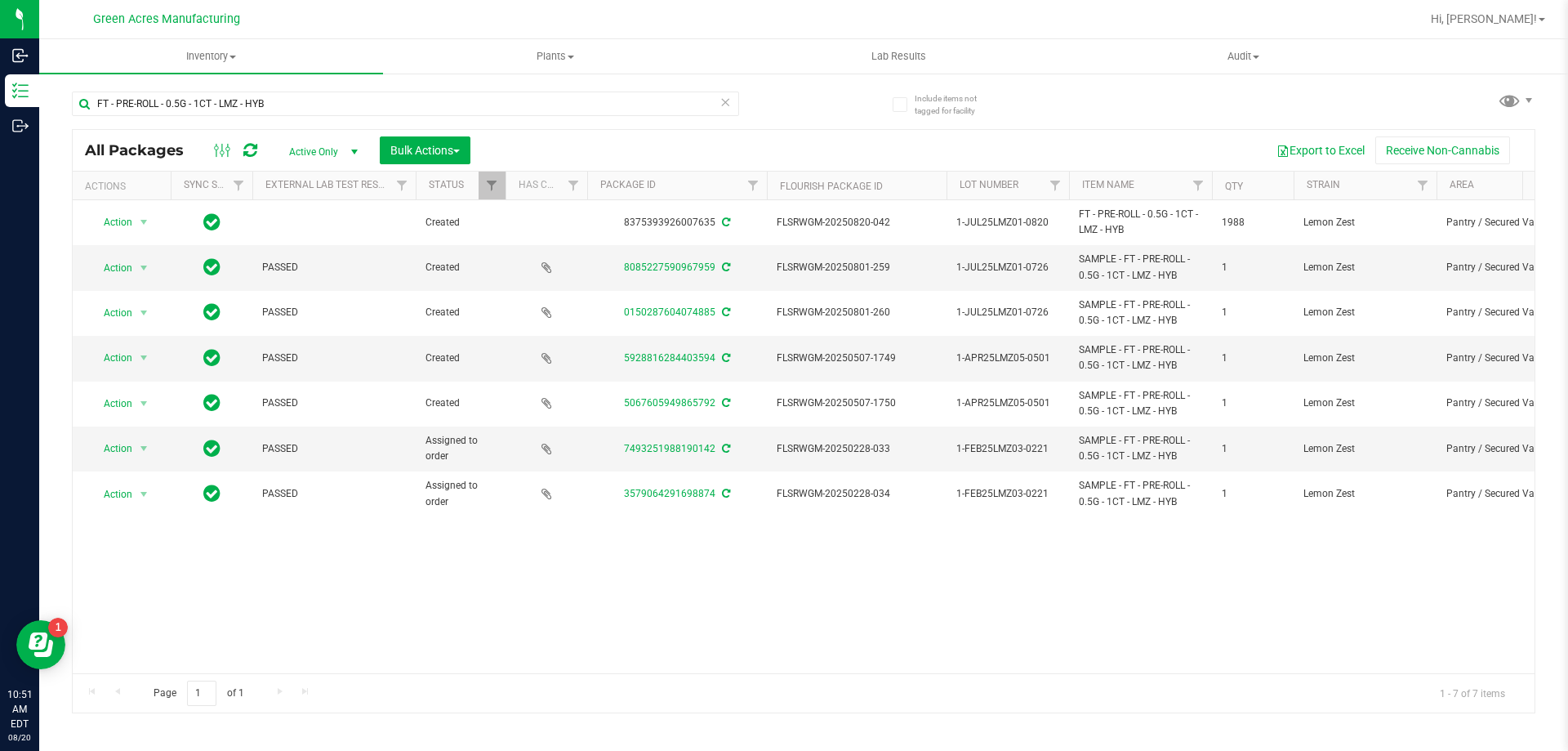
click at [724, 99] on icon at bounding box center [725, 101] width 12 height 20
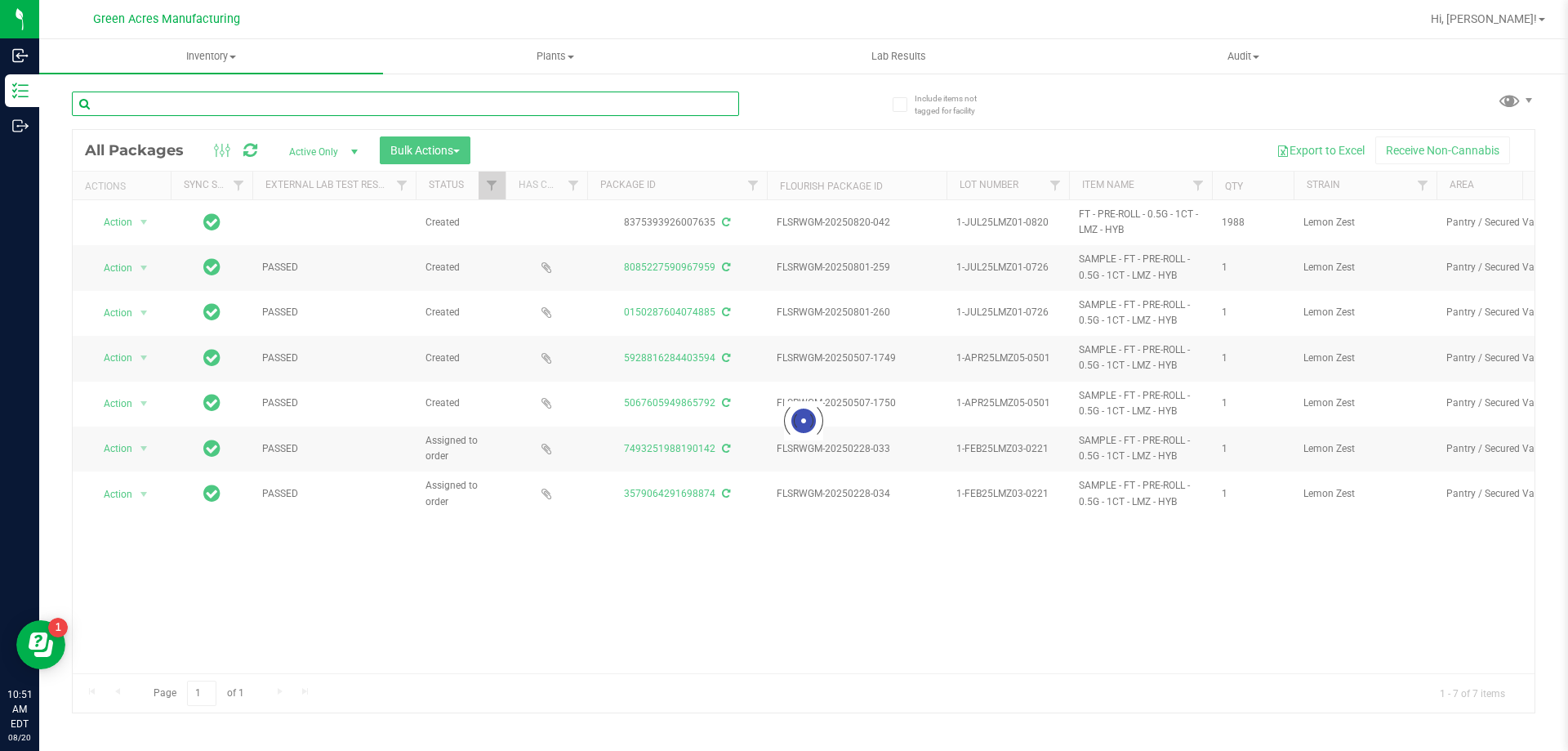
click at [587, 100] on input "text" at bounding box center [406, 103] width 667 height 24
type input "7397135365864338"
click at [728, 108] on icon at bounding box center [725, 101] width 12 height 20
click at [703, 108] on input "text" at bounding box center [406, 103] width 667 height 24
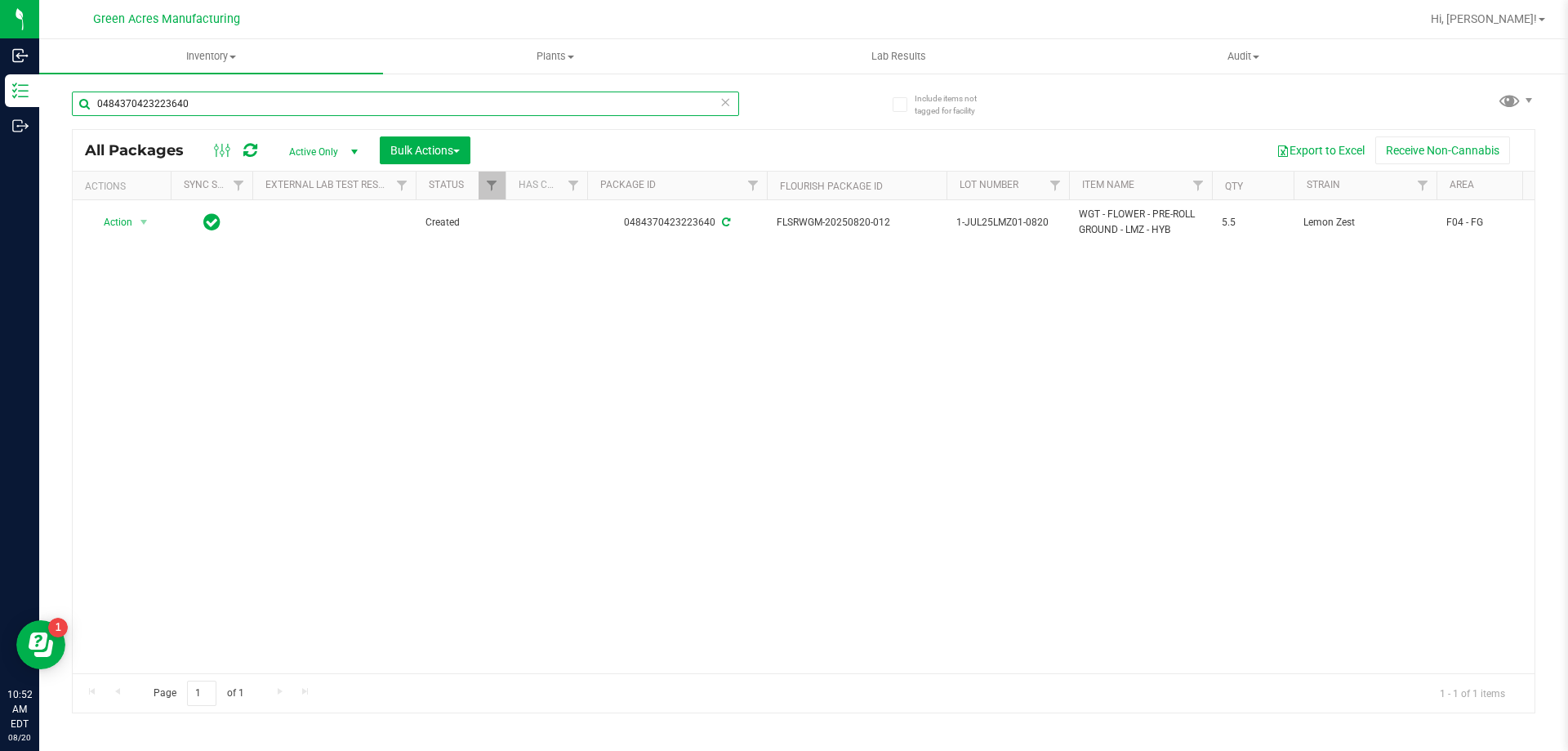
type input "0484370423223640"
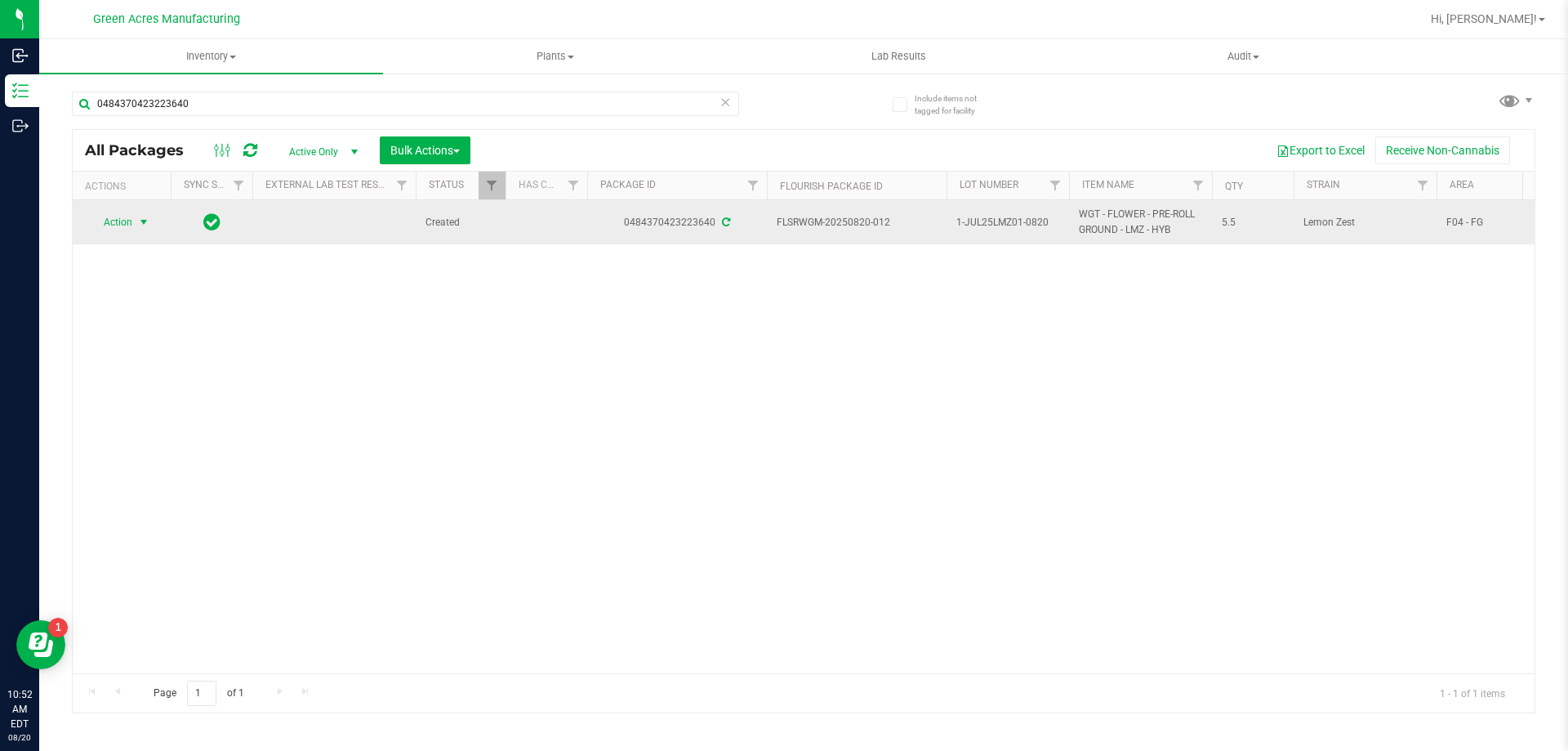
click at [138, 215] on span "select" at bounding box center [143, 221] width 20 height 22
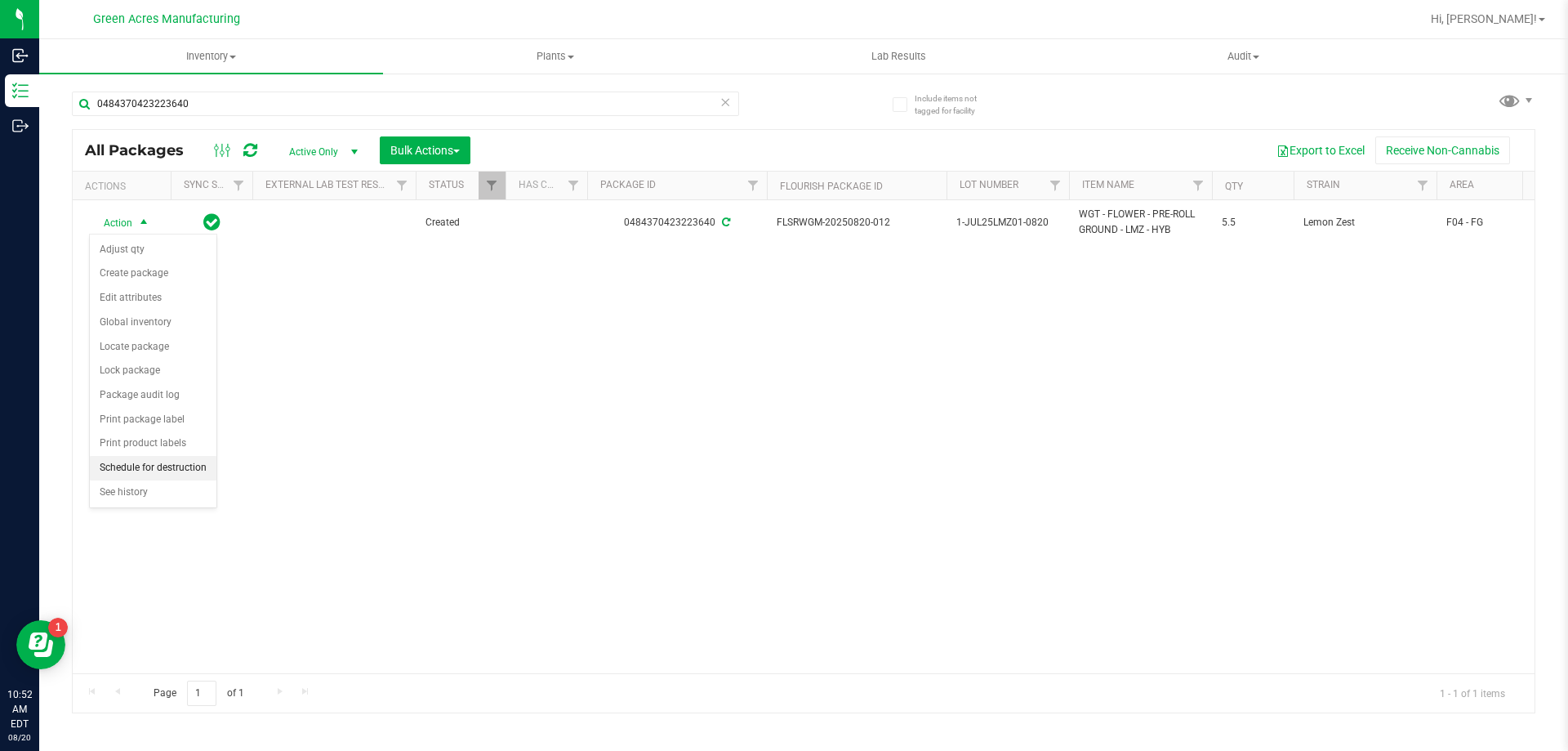
click at [199, 463] on li "Schedule for destruction" at bounding box center [153, 467] width 127 height 24
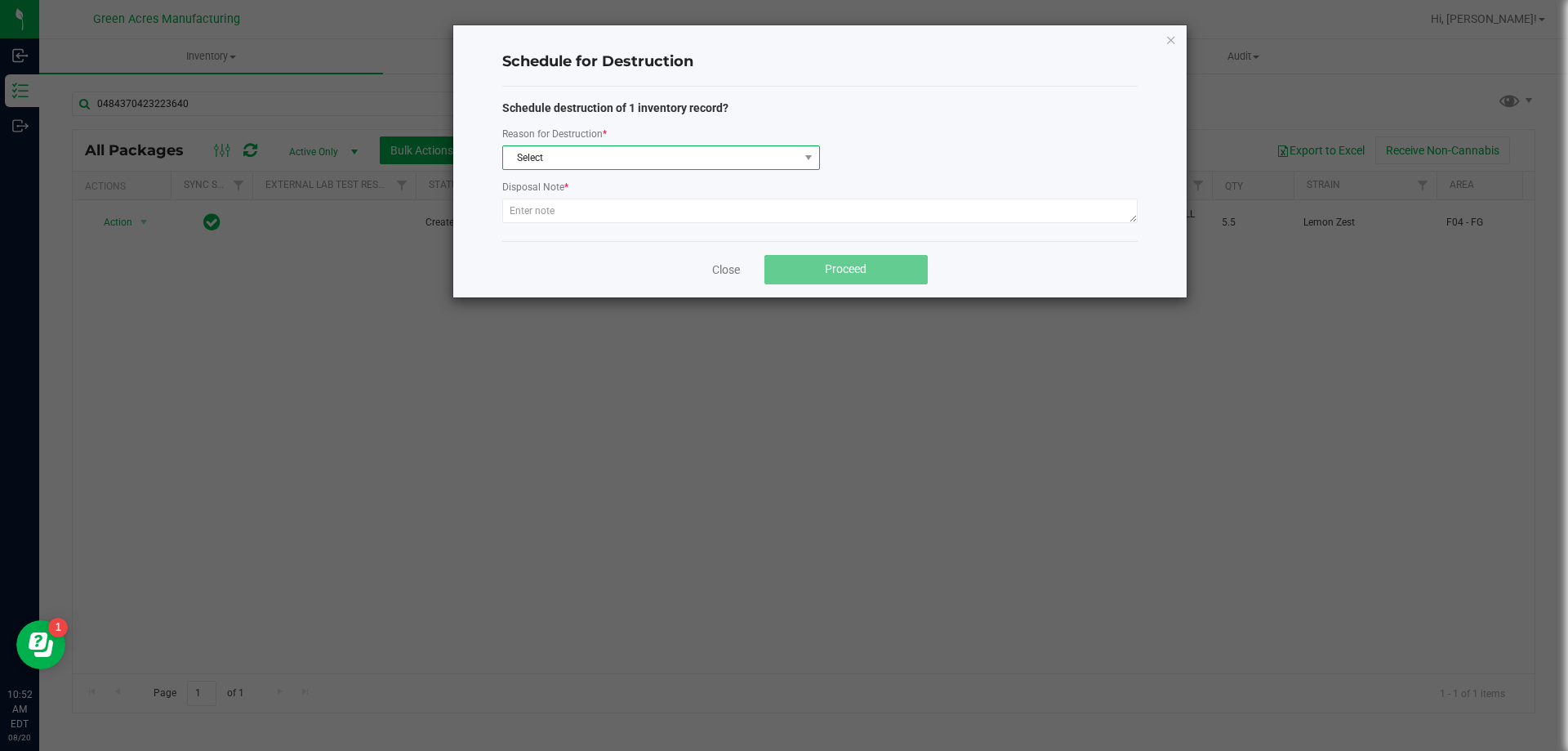
click at [674, 162] on span "Select" at bounding box center [650, 157] width 295 height 22
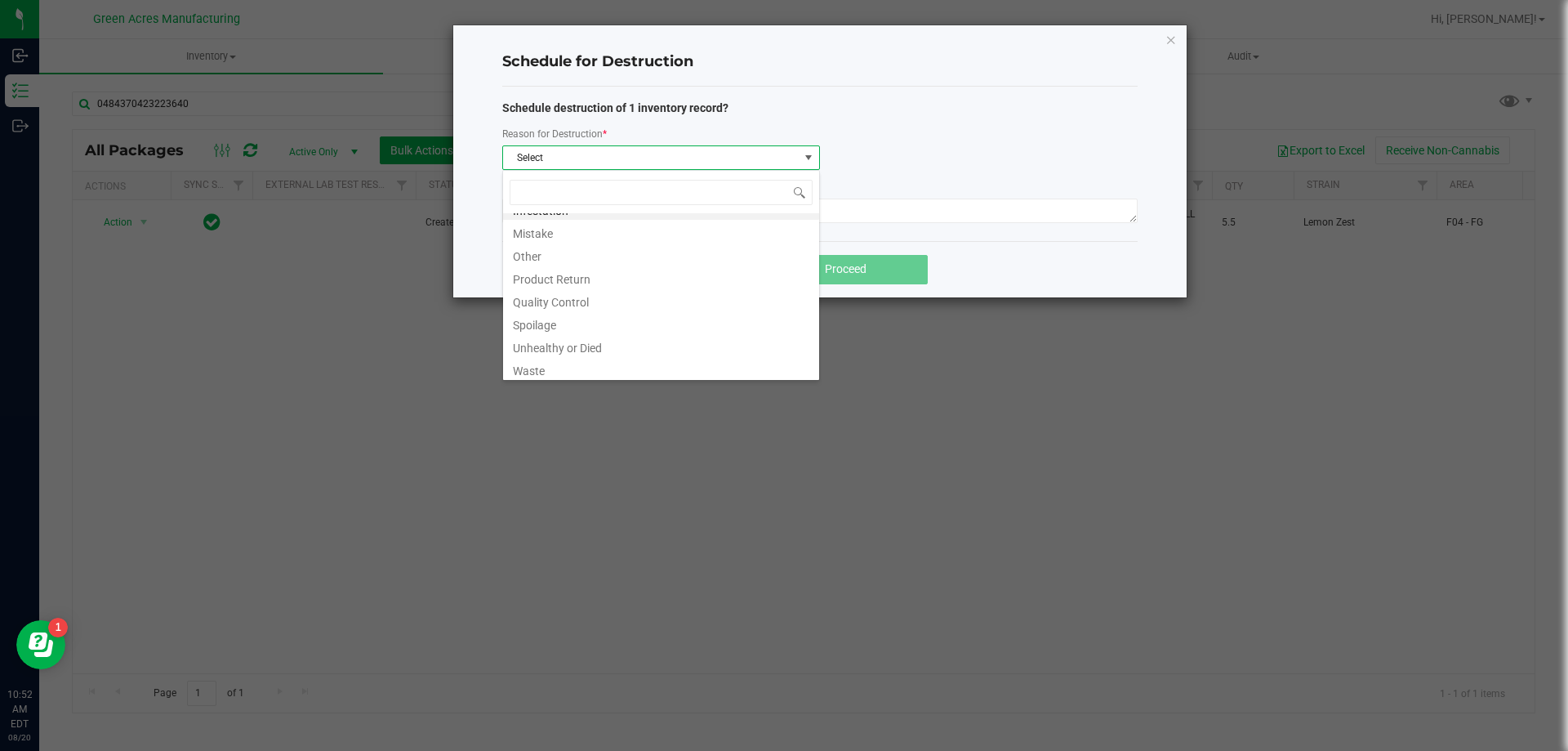
scroll to position [20, 0]
click at [590, 355] on li "Waste" at bounding box center [661, 365] width 316 height 22
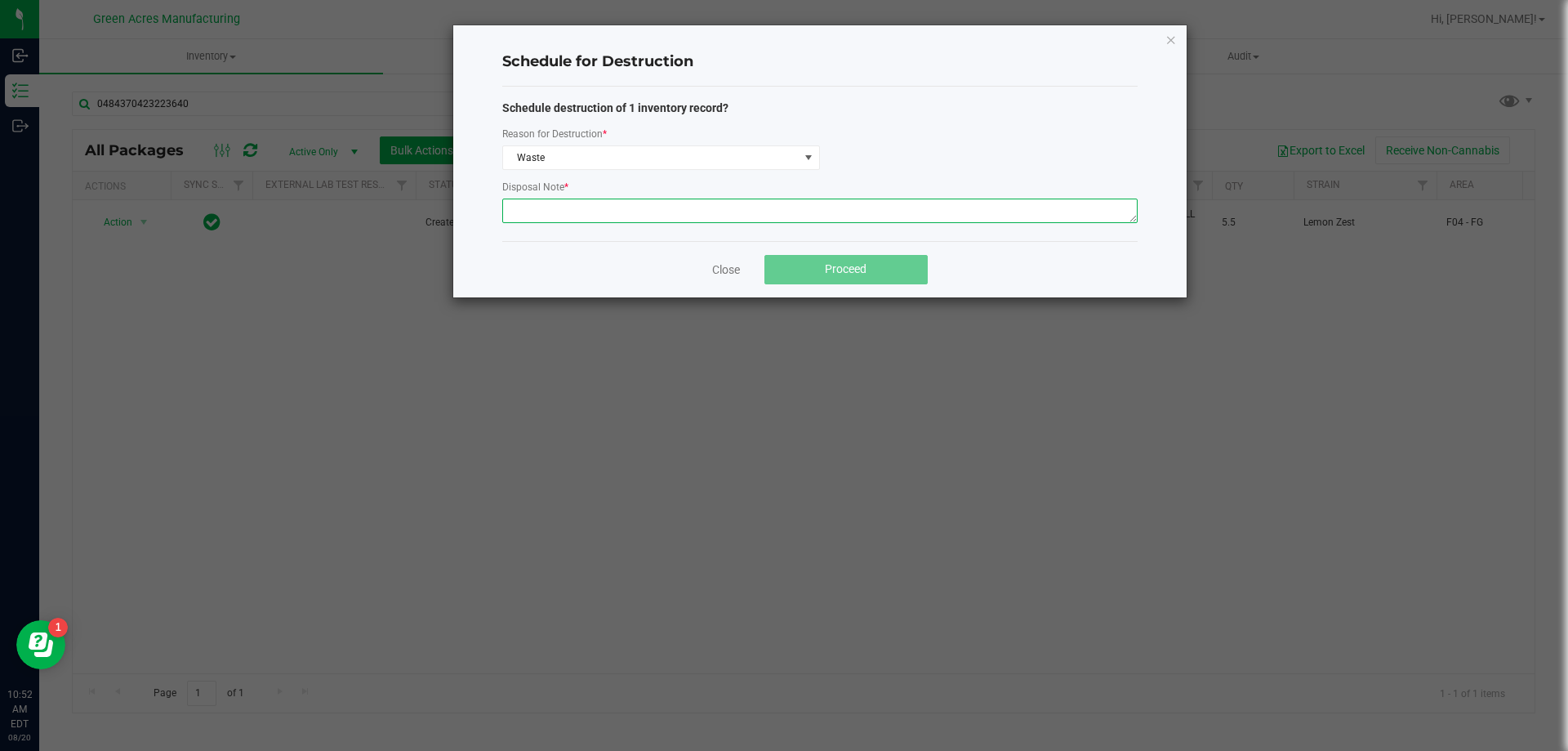
click at [773, 210] on textarea at bounding box center [820, 211] width 636 height 24
paste textarea "WASTE FROM ROLLMASTER PRODUCTION/PACKING PROCESS"
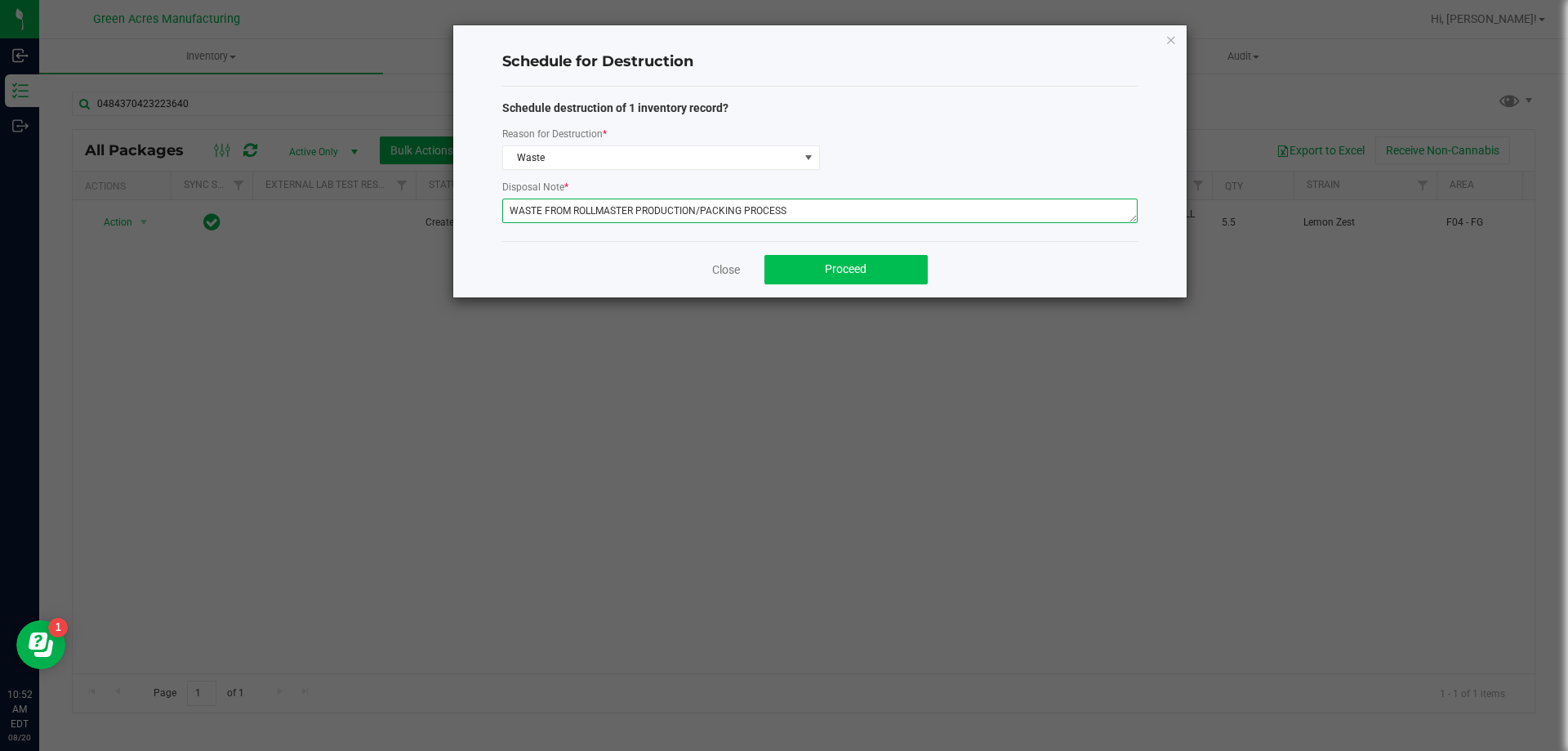
type textarea "WASTE FROM ROLLMASTER PRODUCTION/PACKING PROCESS"
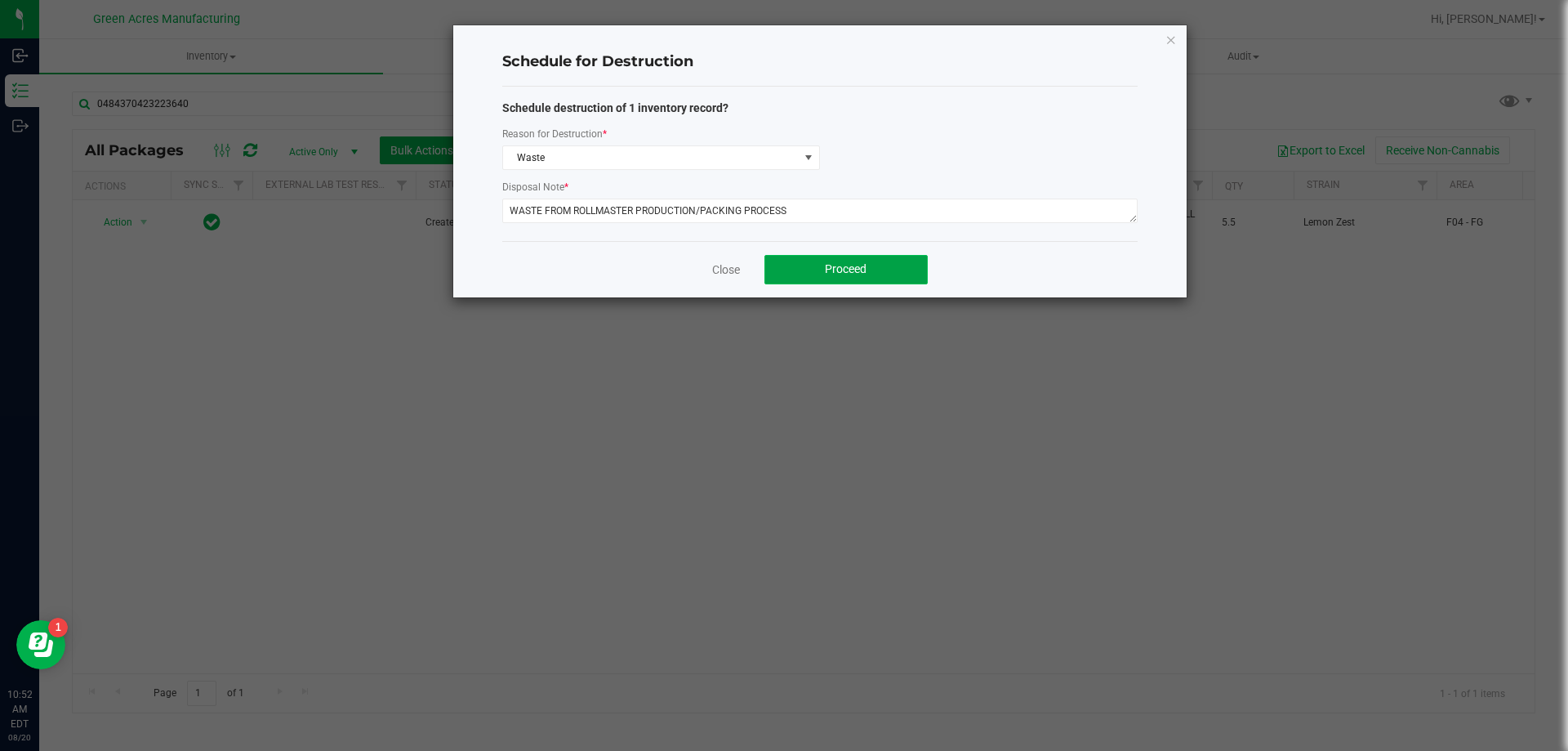
click at [876, 275] on button "Proceed" at bounding box center [846, 269] width 164 height 29
